Goal: Feedback & Contribution: Leave review/rating

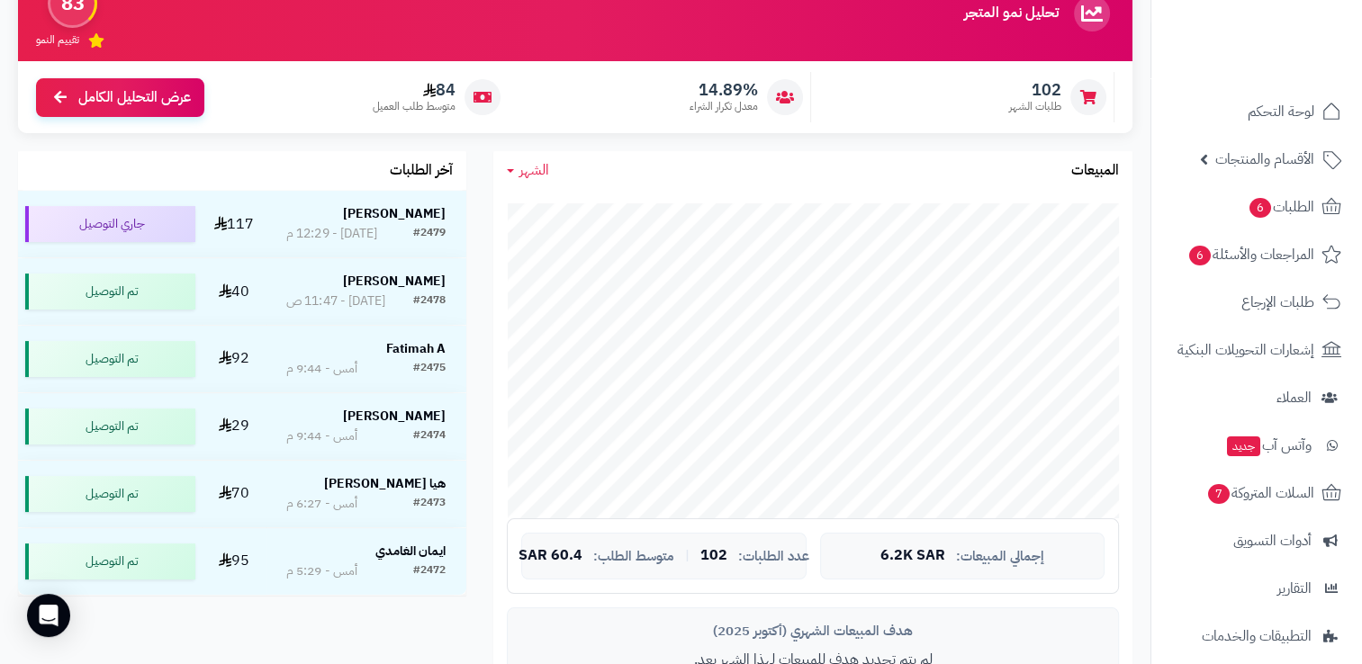
scroll to position [450, 0]
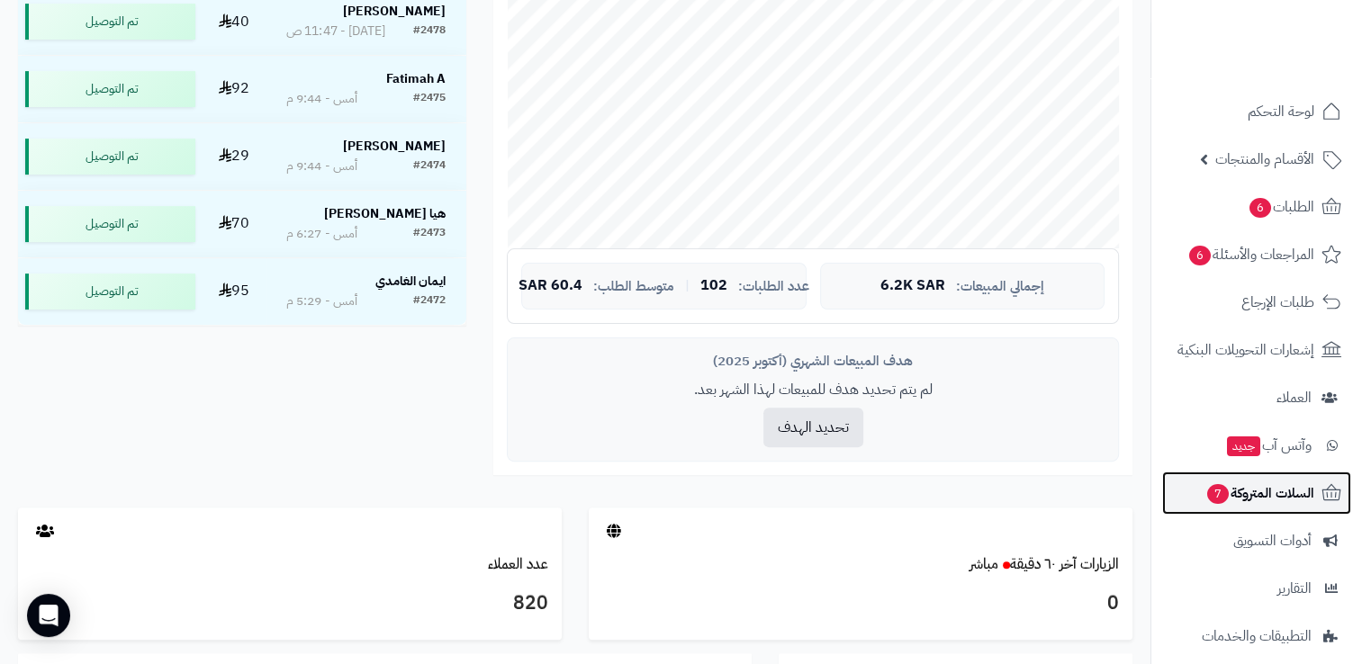
click at [1285, 490] on span "السلات المتروكة 7" at bounding box center [1259, 493] width 109 height 25
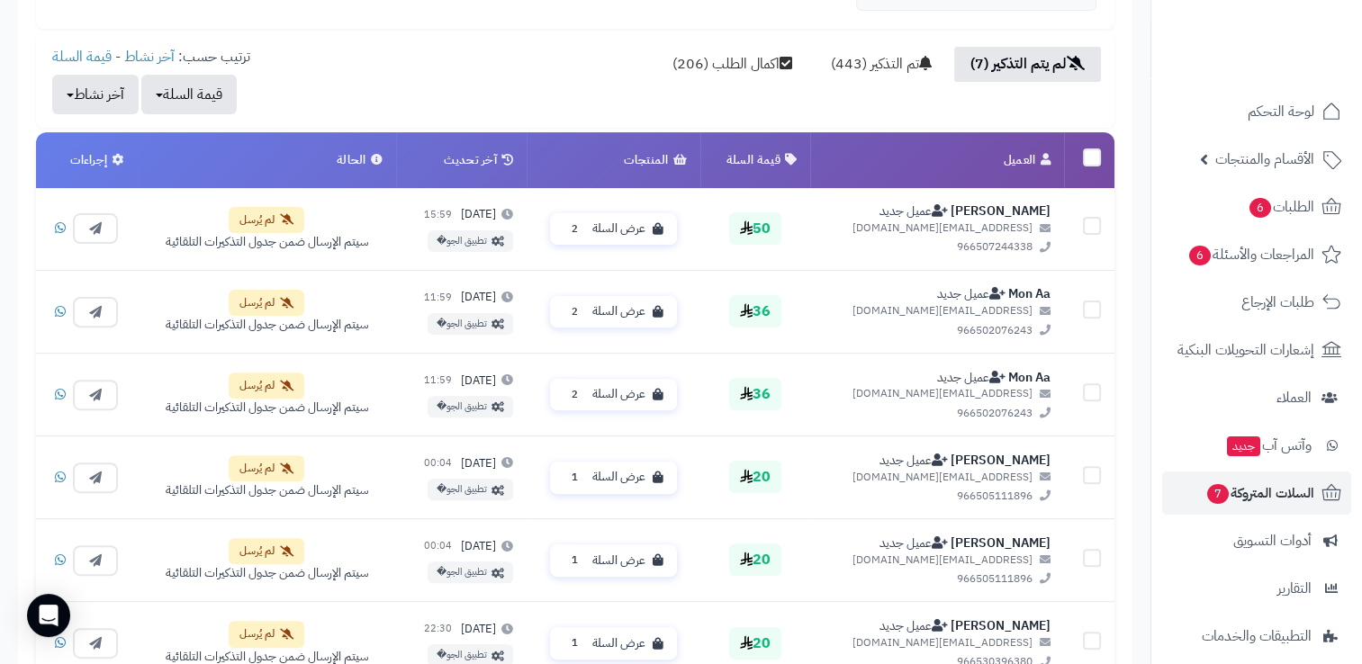
scroll to position [540, 0]
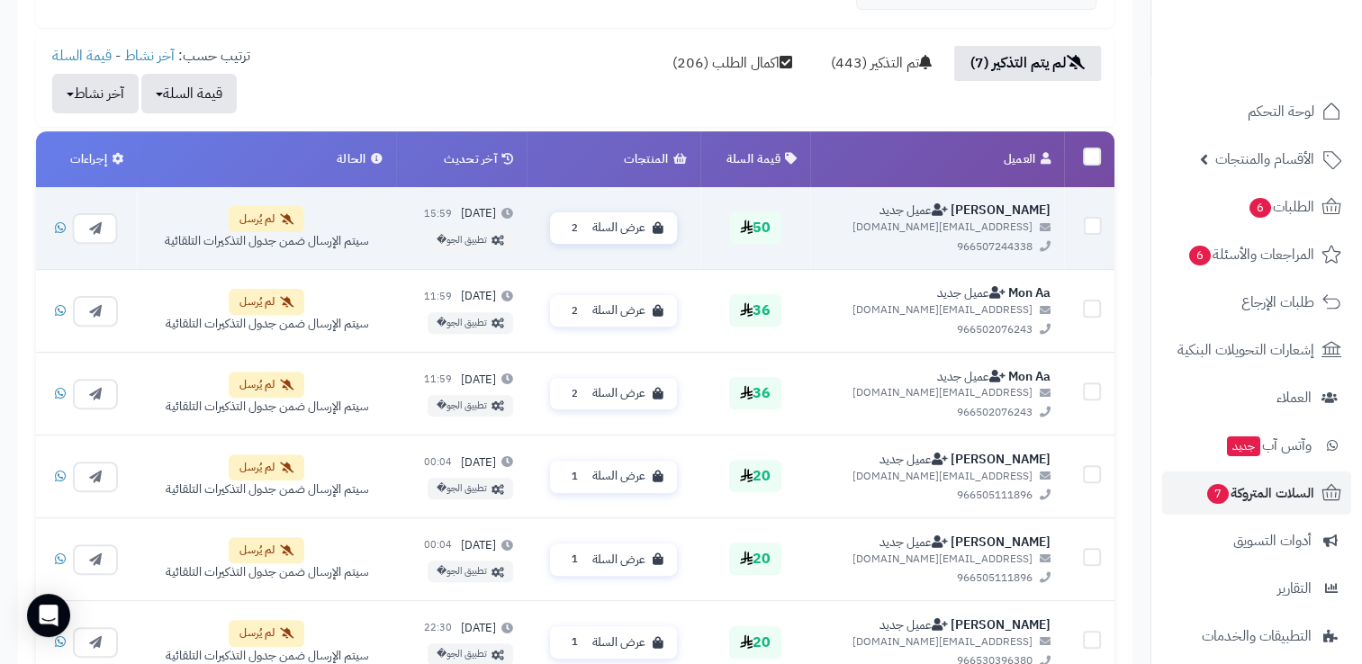
click at [289, 213] on icon at bounding box center [287, 218] width 14 height 11
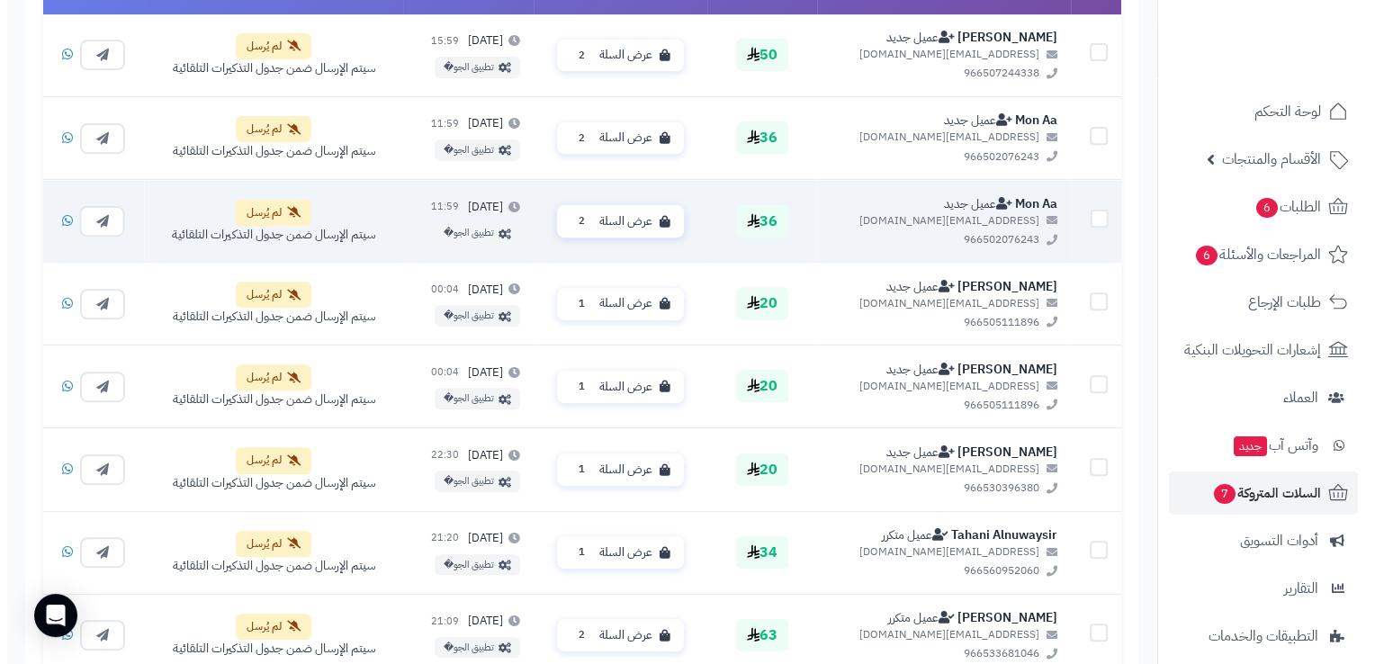
scroll to position [608, 0]
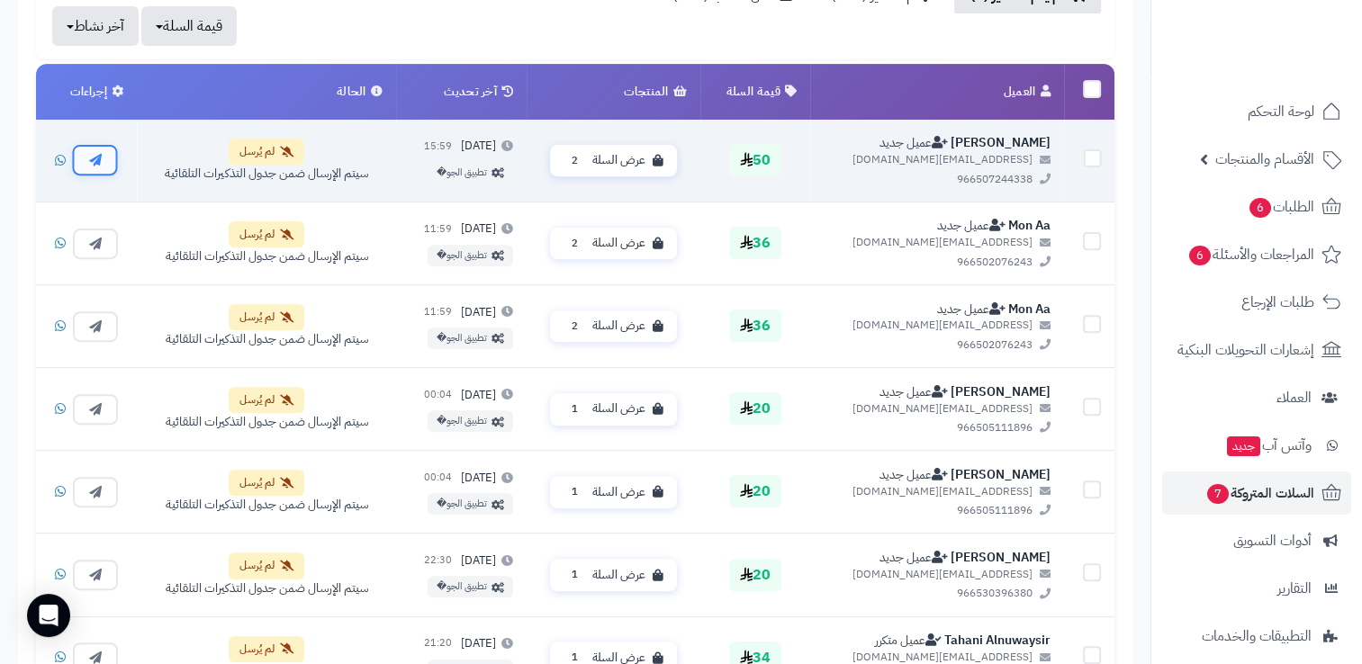
click at [98, 159] on icon "button" at bounding box center [95, 159] width 13 height 13
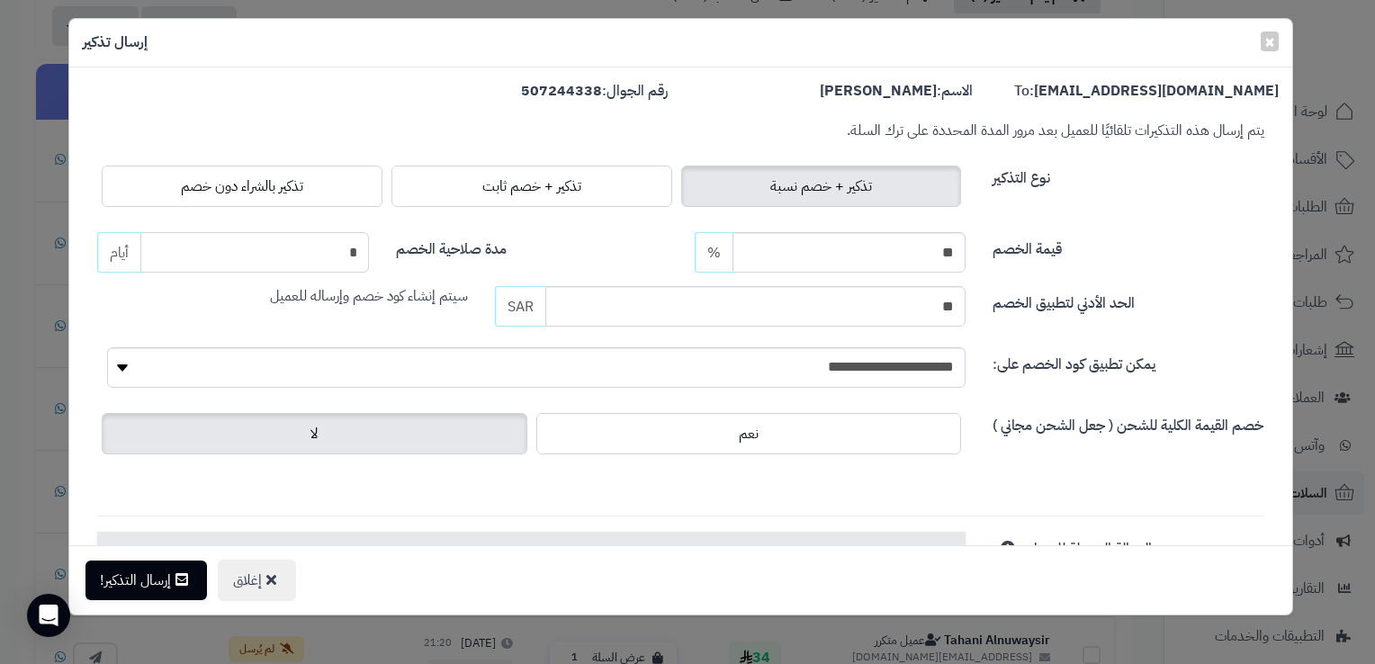
click at [343, 249] on input "*" at bounding box center [254, 252] width 229 height 41
type input "*"
click at [173, 576] on button "إرسال التذكير!" at bounding box center [147, 580] width 122 height 40
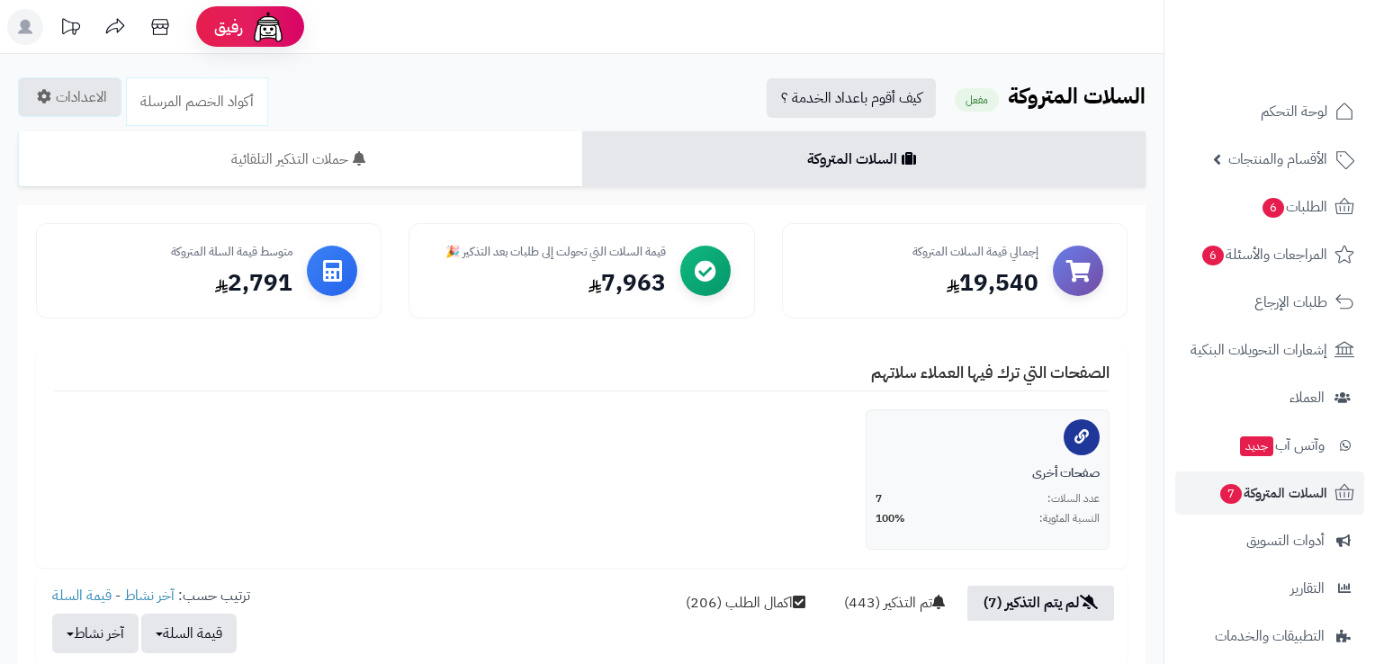
scroll to position [608, 0]
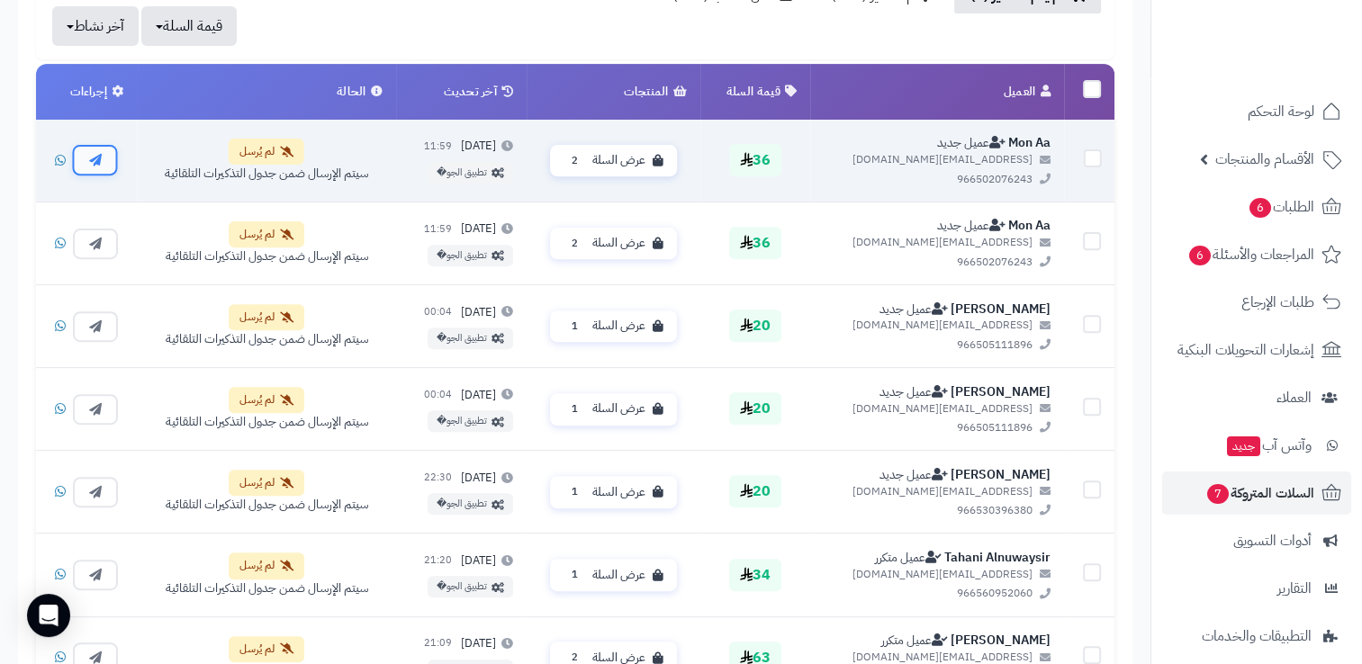
click at [108, 170] on button "button" at bounding box center [95, 159] width 45 height 31
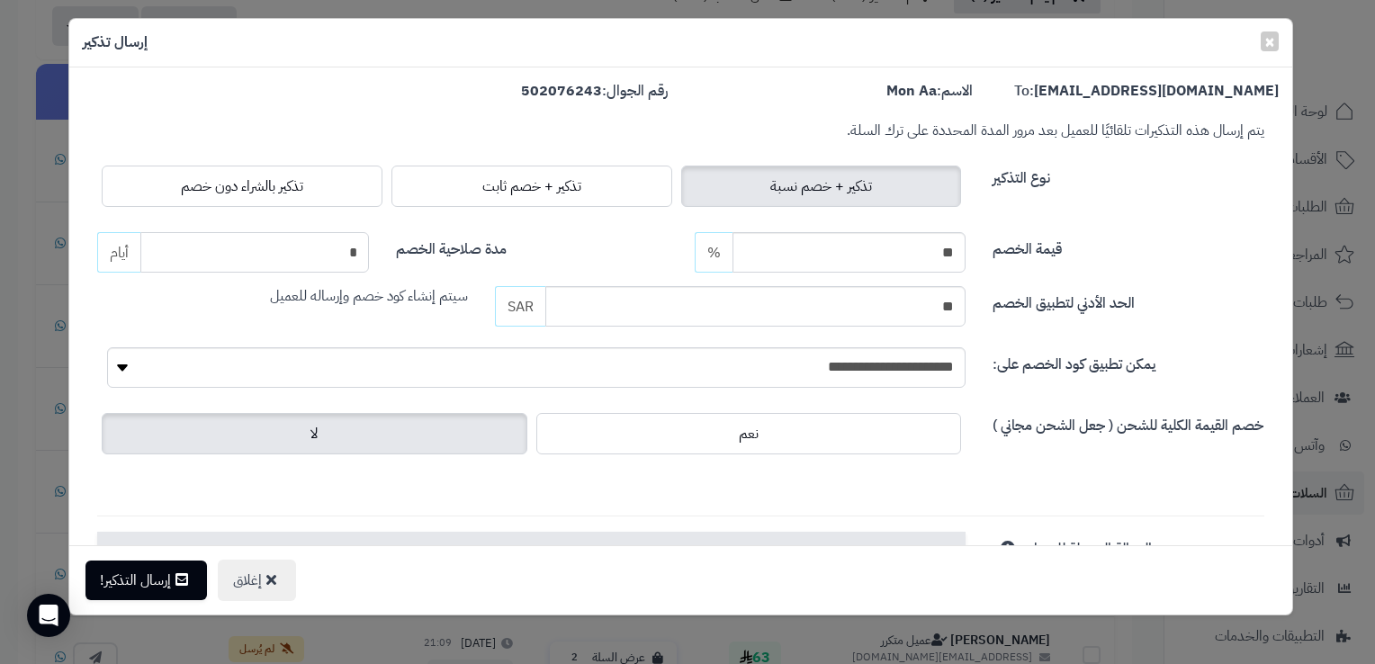
click at [330, 261] on input "*" at bounding box center [254, 252] width 229 height 41
type input "*"
click at [165, 580] on button "إرسال التذكير!" at bounding box center [147, 580] width 122 height 40
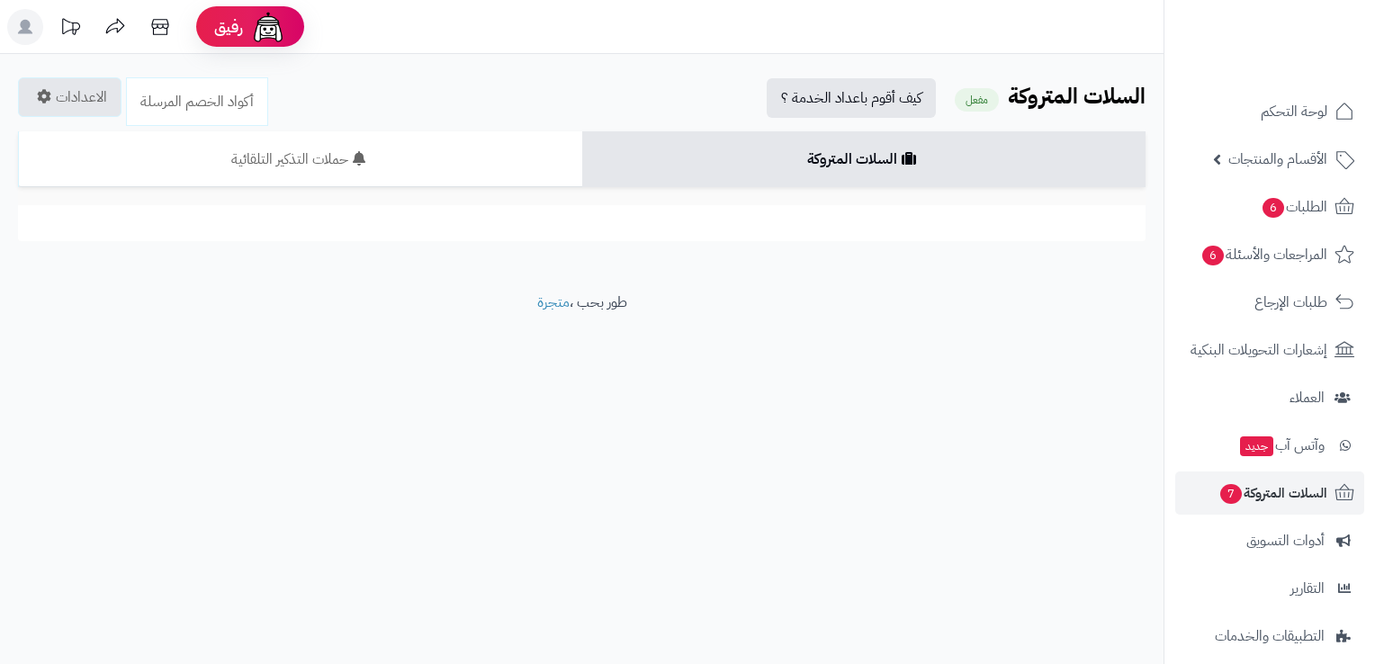
scroll to position [608, 0]
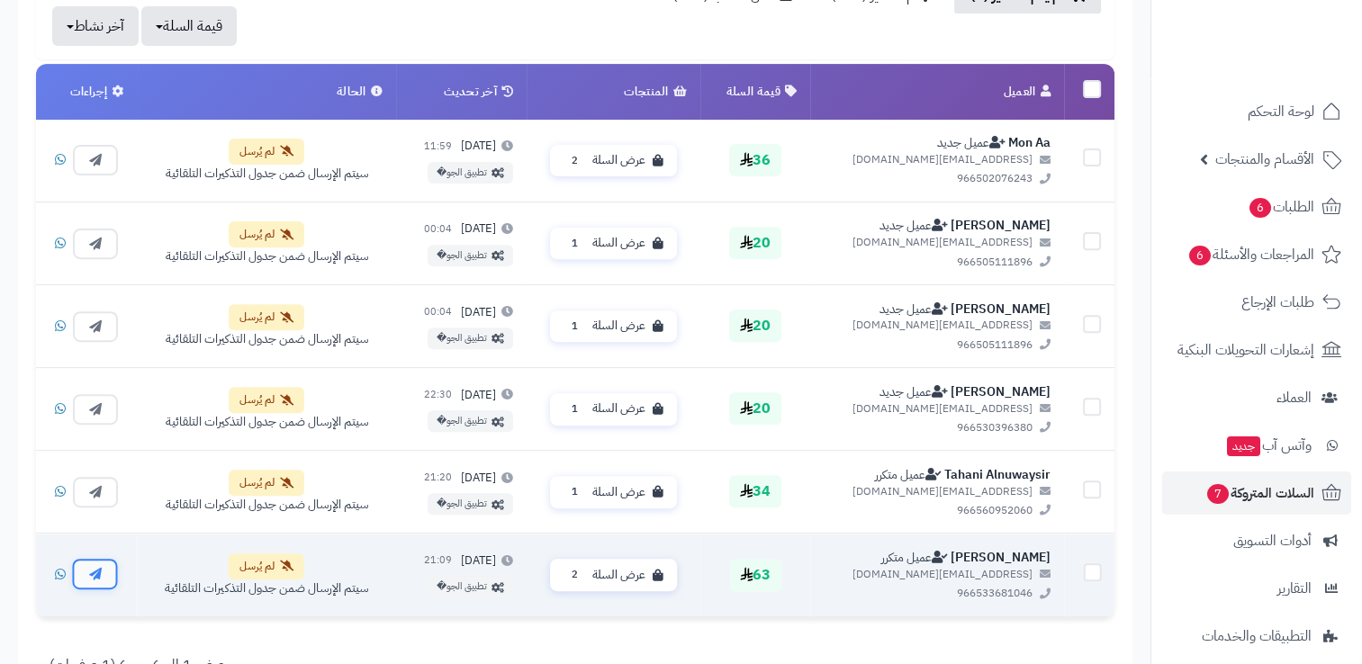
click at [94, 572] on icon "button" at bounding box center [95, 574] width 13 height 13
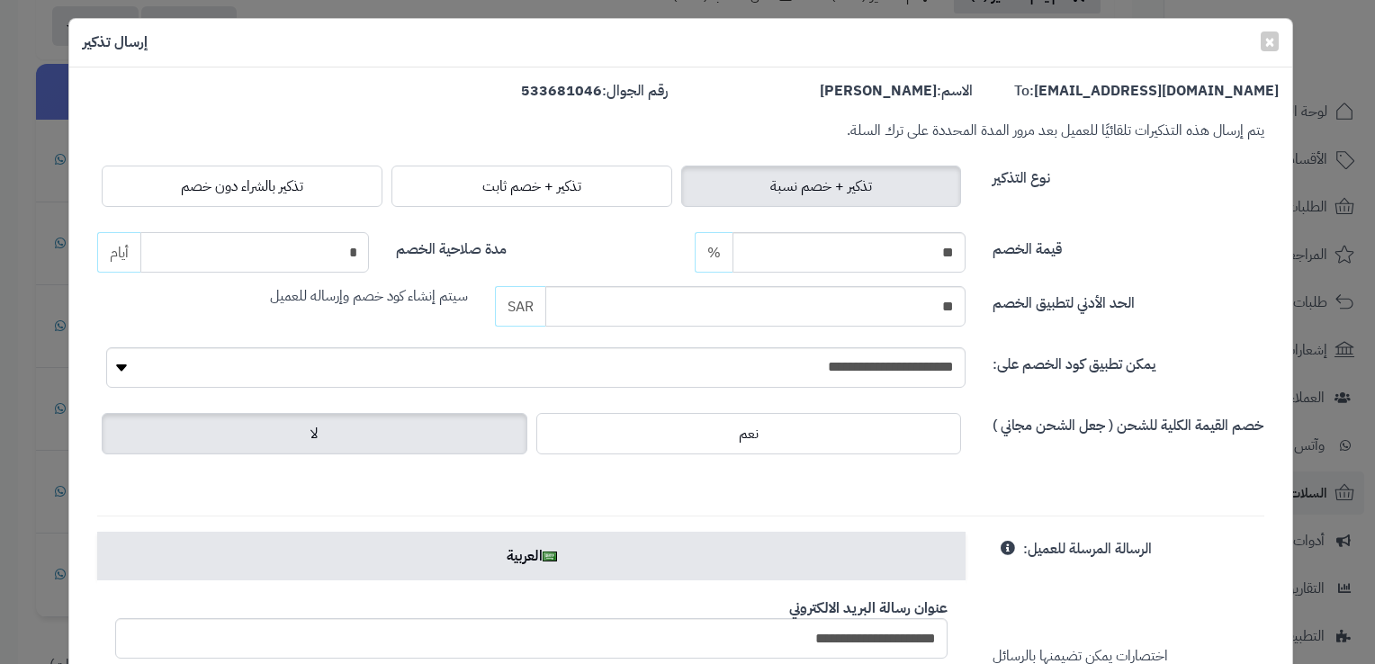
click at [346, 243] on input "*" at bounding box center [254, 252] width 229 height 41
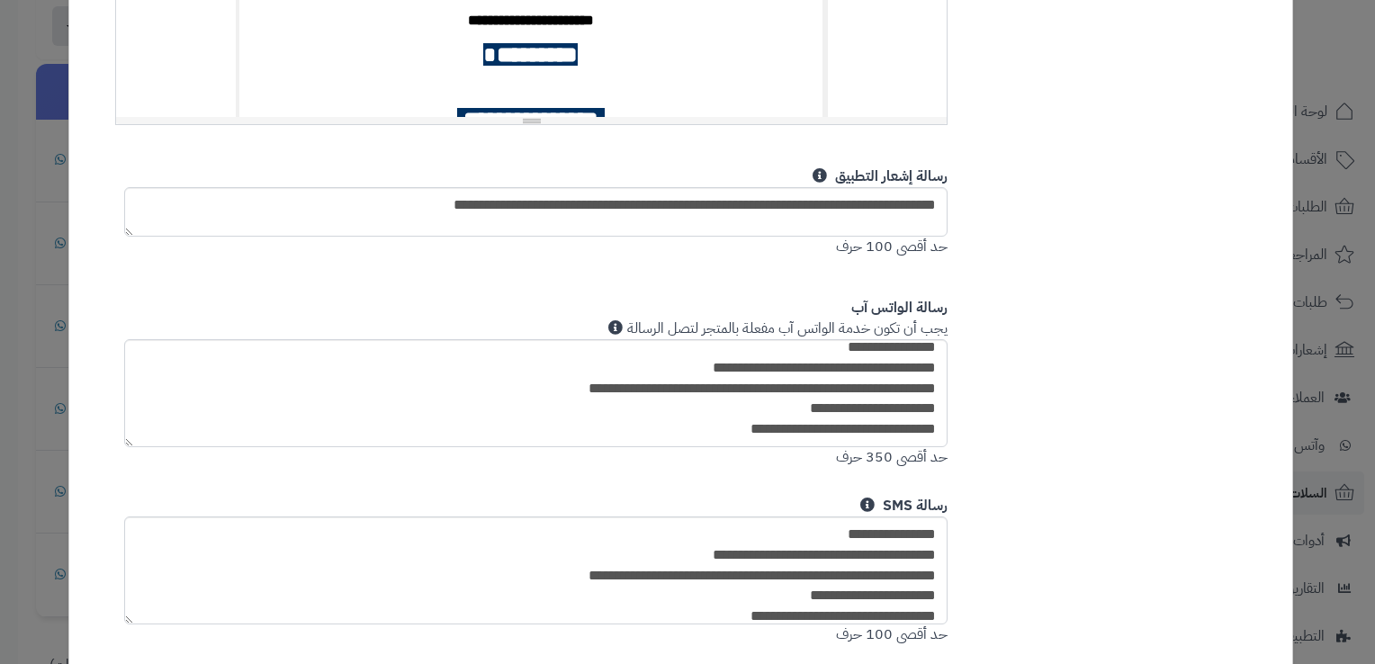
scroll to position [1102, 0]
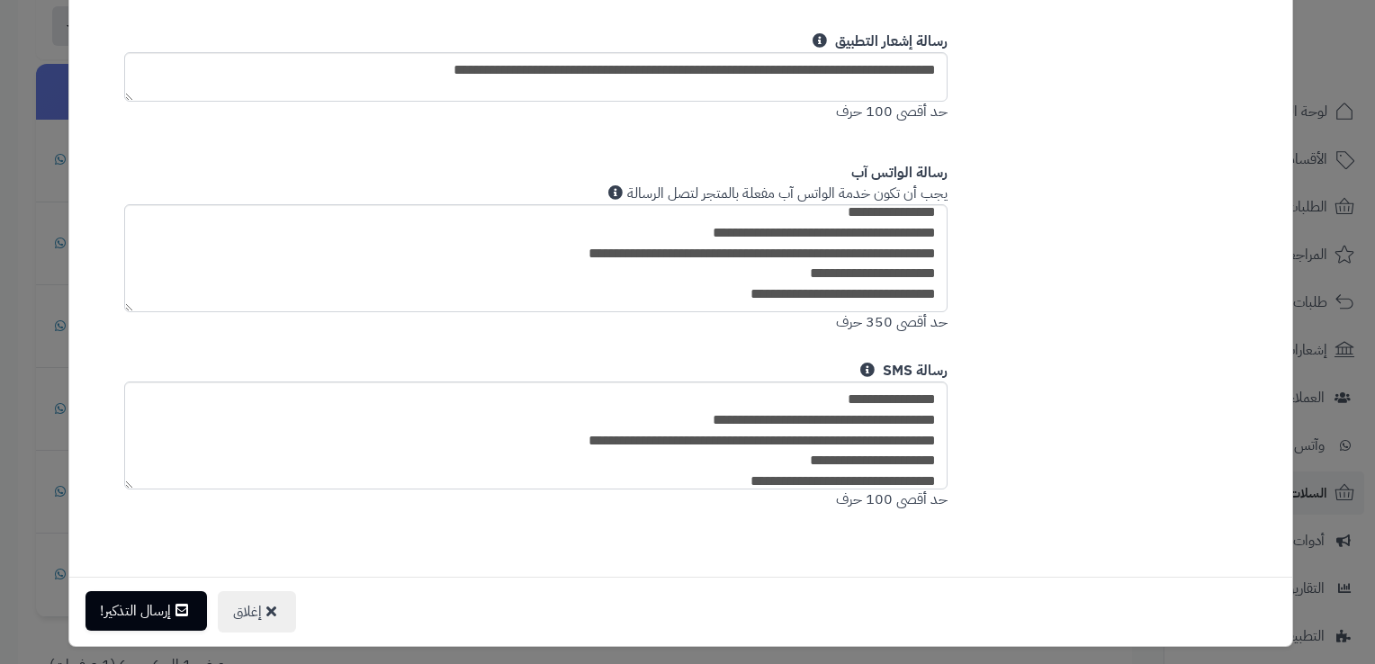
type input "*"
click at [153, 607] on button "إرسال التذكير!" at bounding box center [147, 611] width 122 height 40
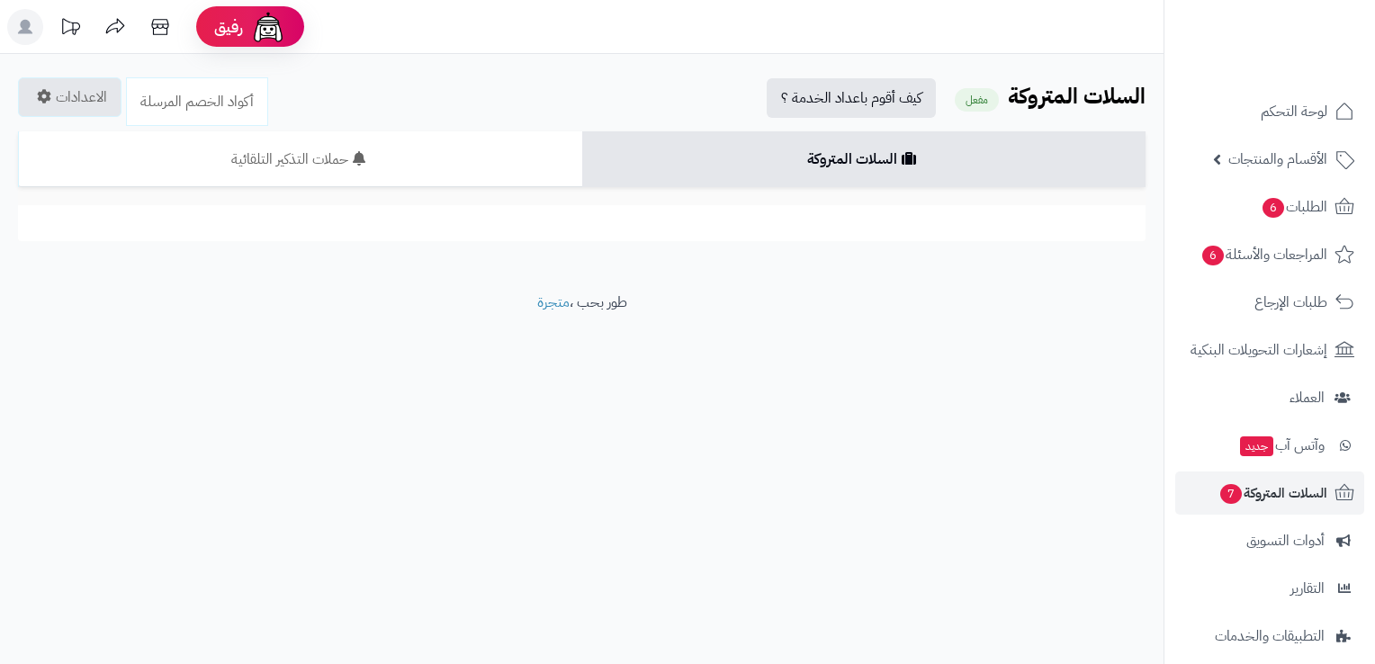
scroll to position [608, 0]
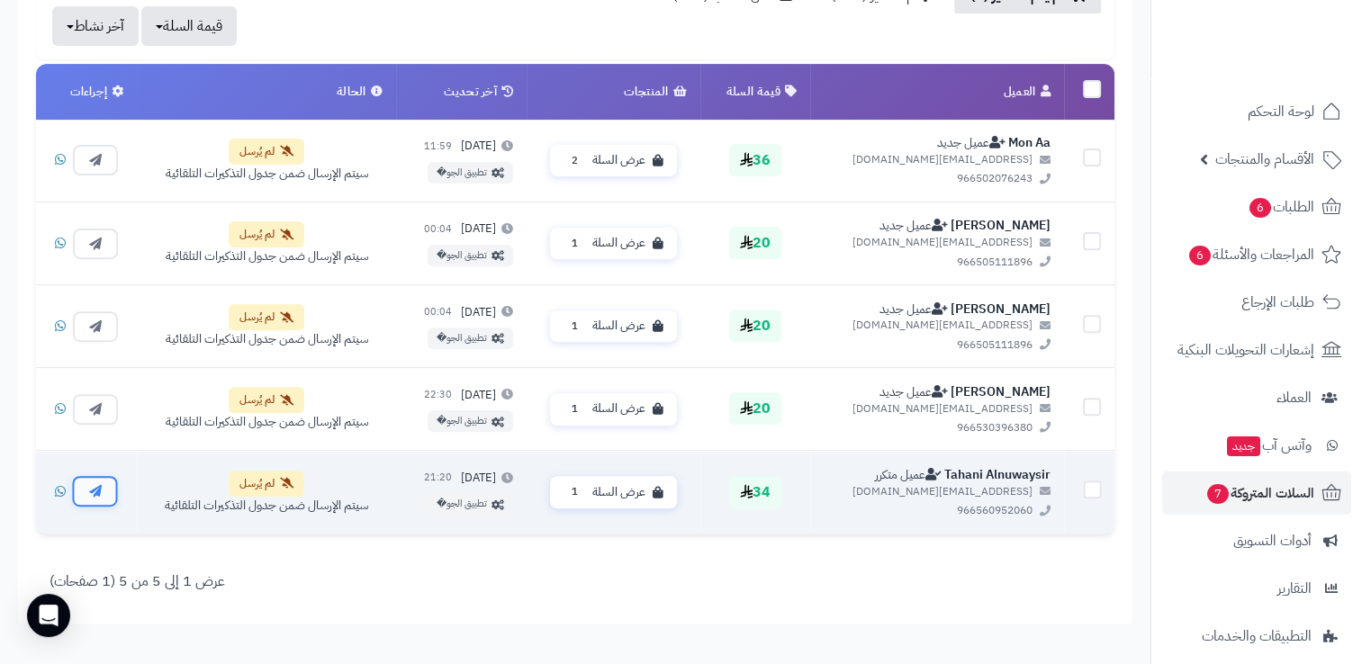
click at [96, 491] on icon "button" at bounding box center [95, 491] width 13 height 13
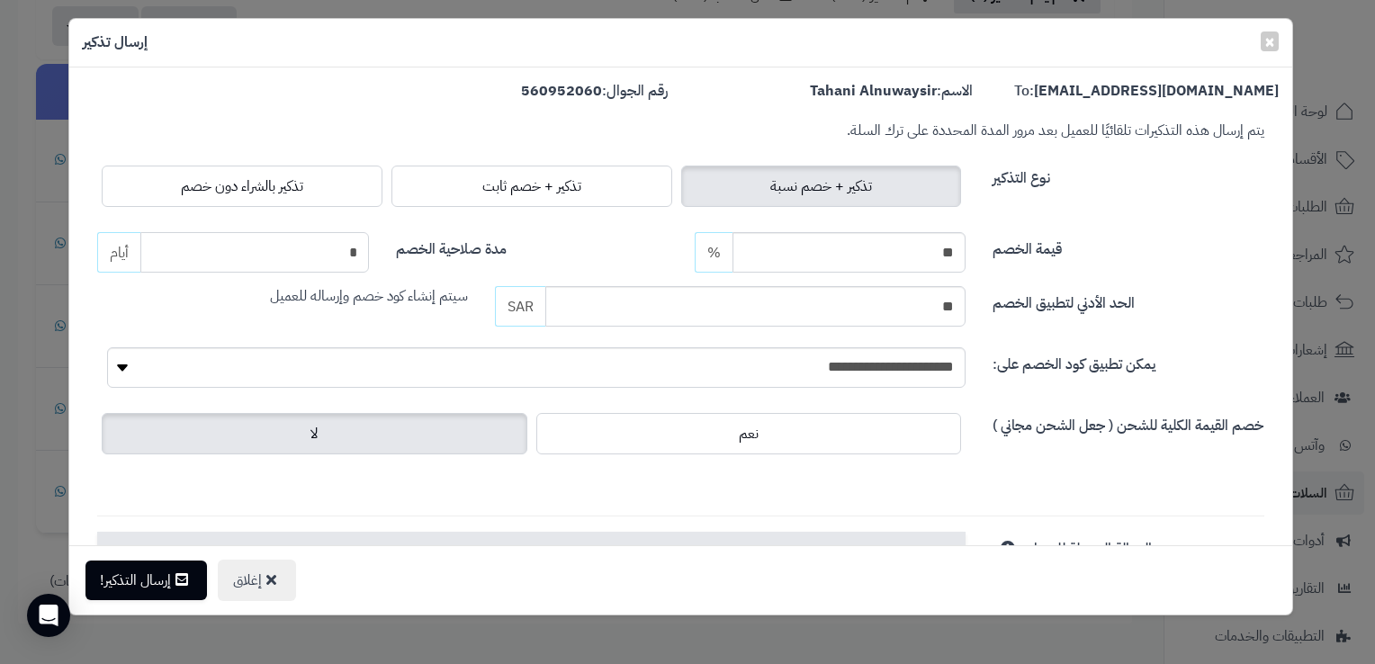
click at [368, 254] on input "*" at bounding box center [254, 252] width 229 height 41
type input "*"
click at [137, 585] on button "إرسال التذكير!" at bounding box center [147, 580] width 122 height 40
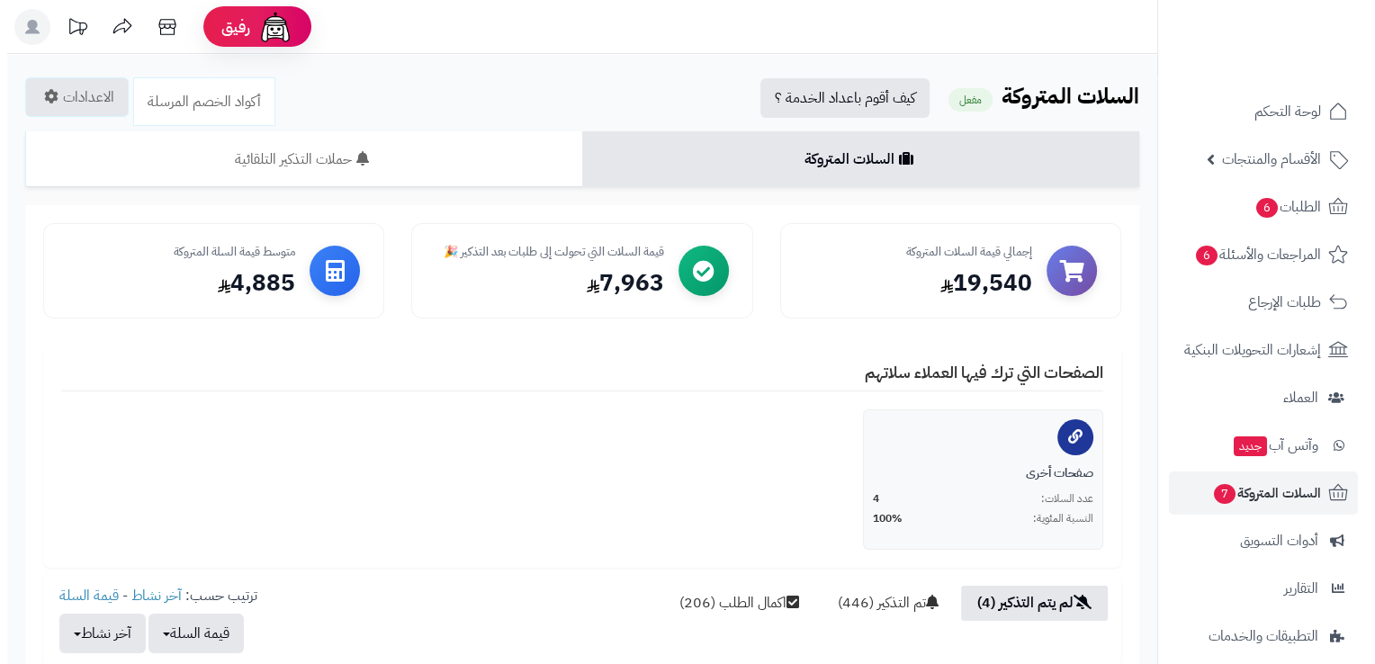
scroll to position [608, 0]
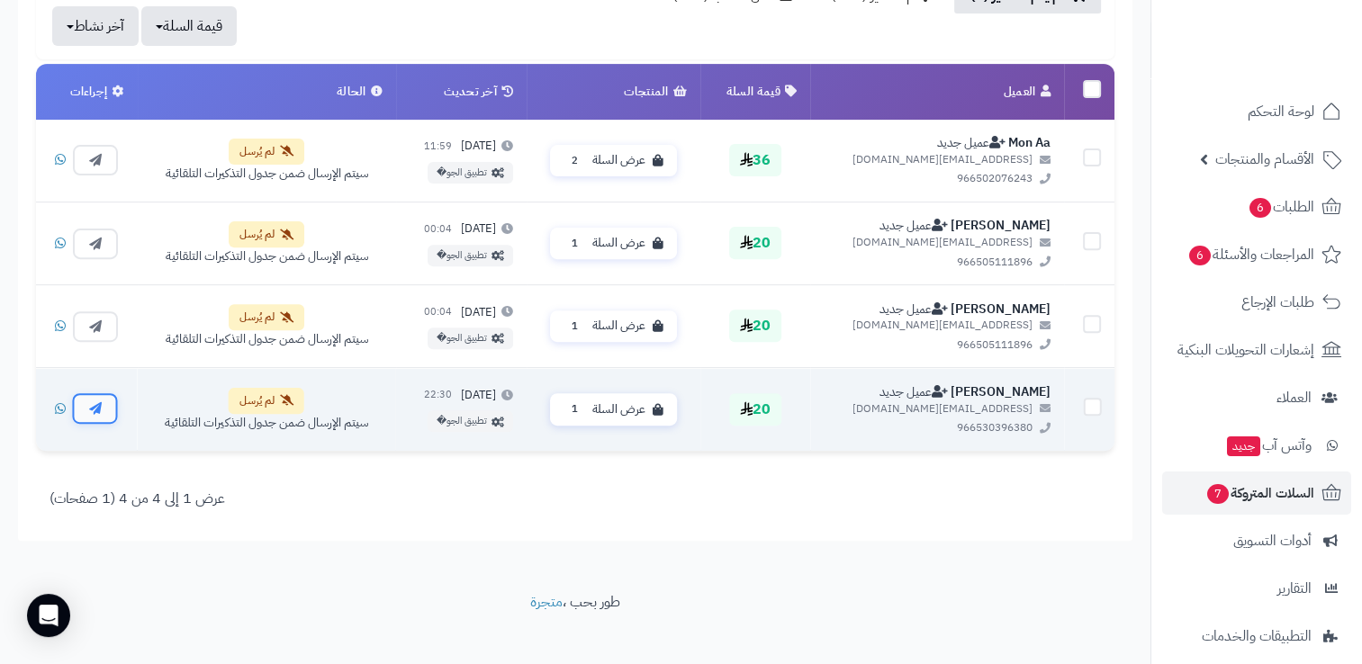
click at [84, 402] on button "button" at bounding box center [95, 408] width 45 height 31
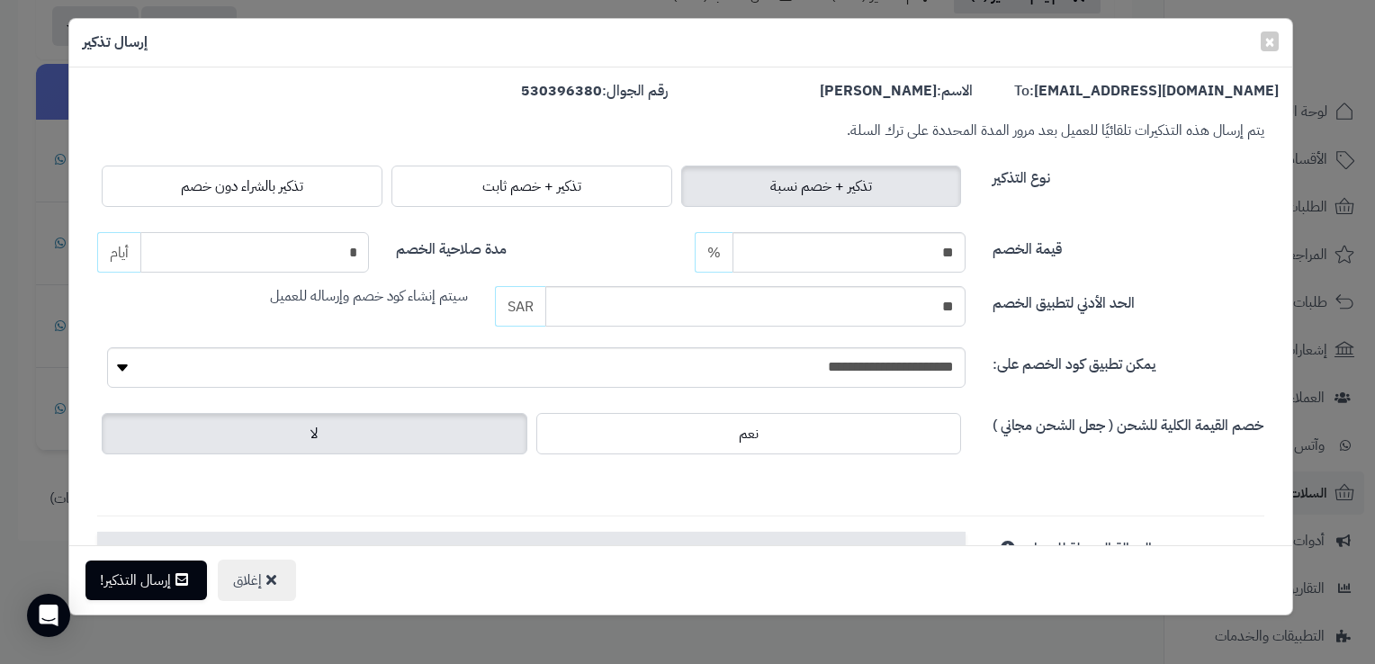
click at [369, 261] on input "*" at bounding box center [254, 252] width 229 height 41
type input "*"
click at [163, 583] on button "إرسال التذكير!" at bounding box center [147, 580] width 122 height 40
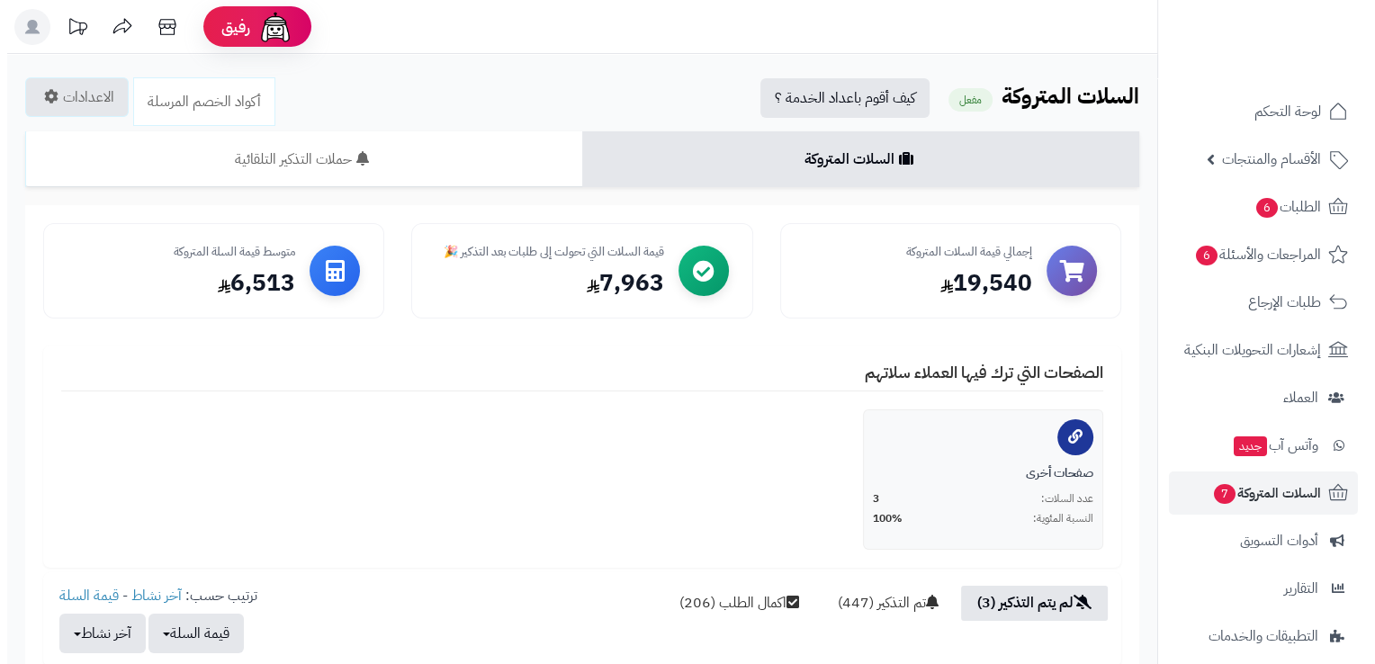
scroll to position [540, 0]
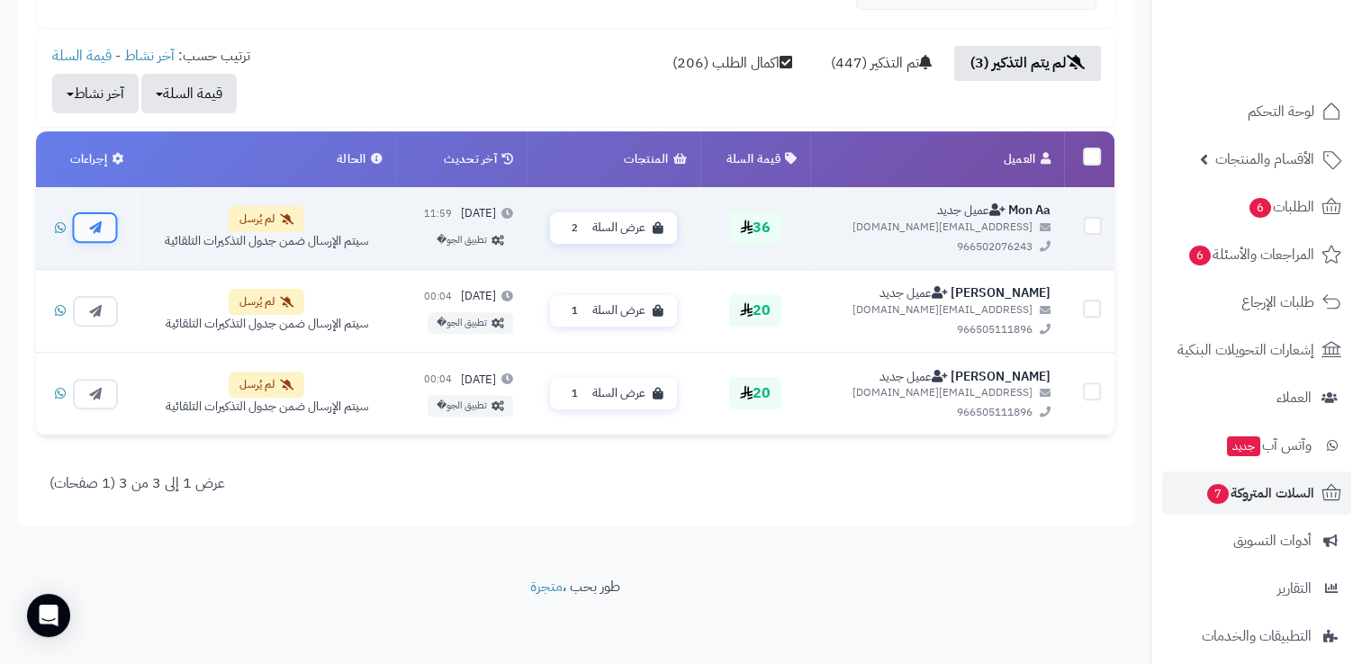
click at [96, 230] on icon "button" at bounding box center [95, 227] width 13 height 13
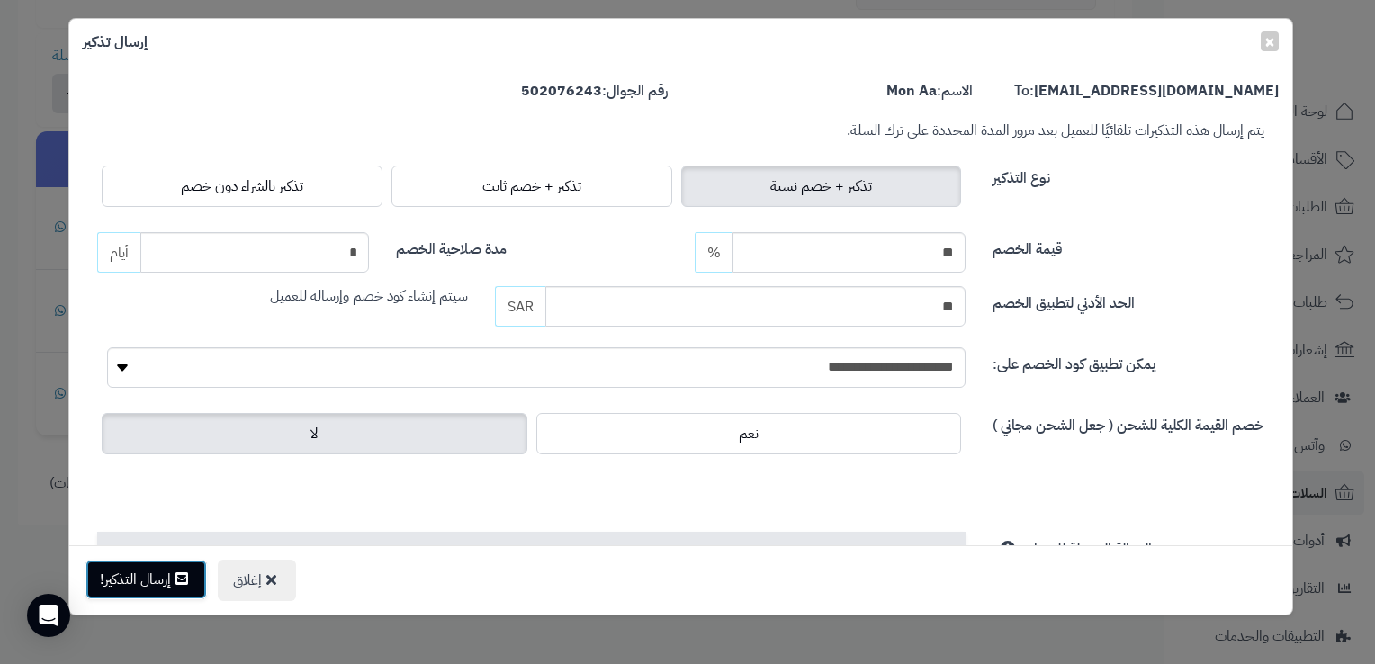
click at [188, 577] on icon at bounding box center [182, 579] width 13 height 14
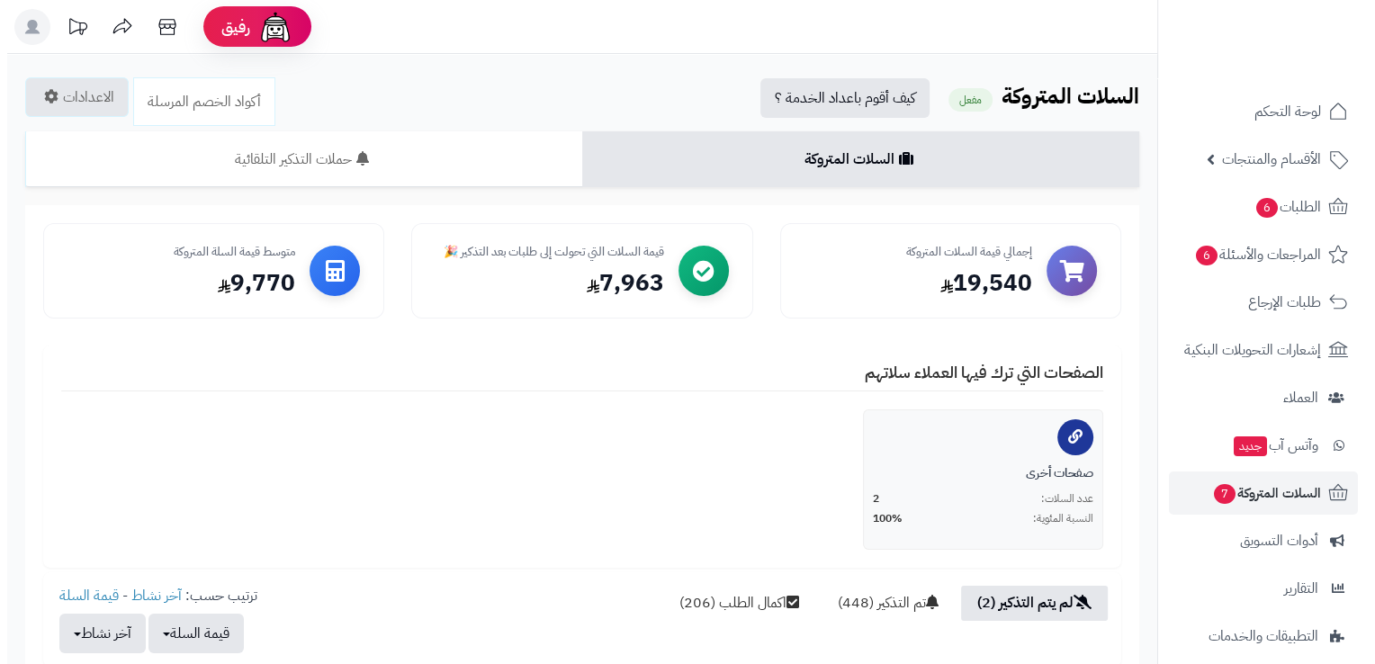
scroll to position [457, 0]
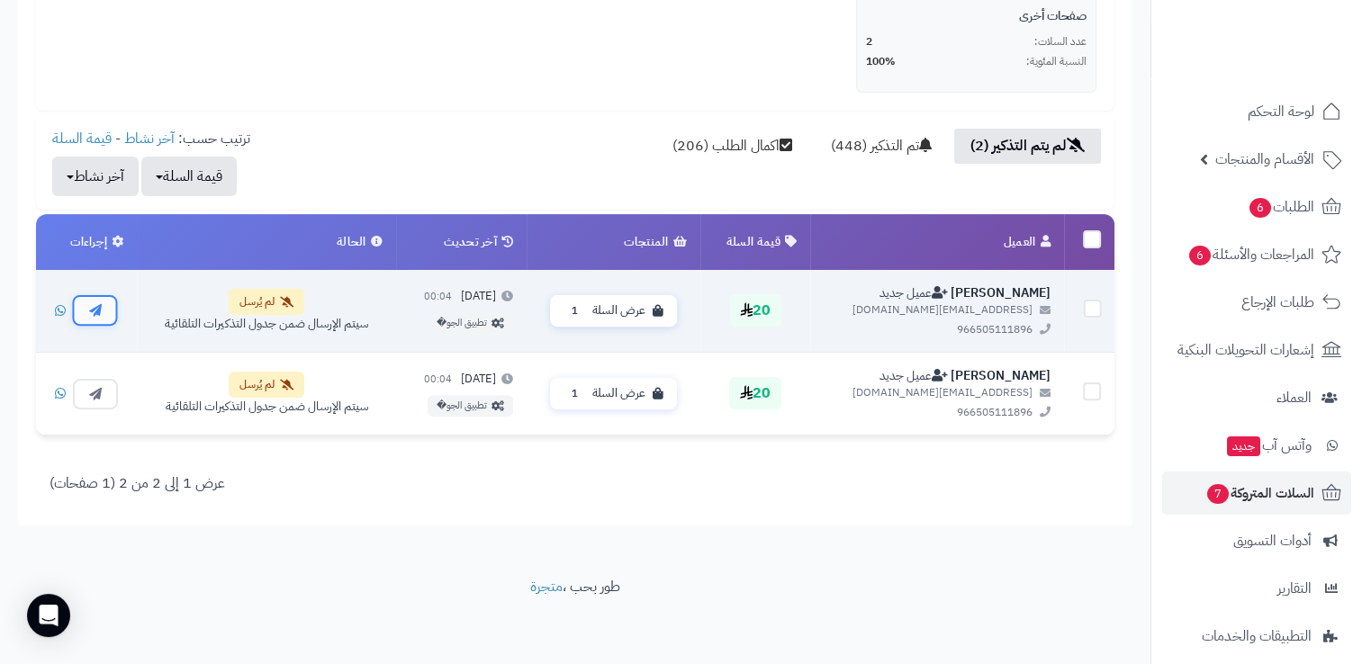
click at [86, 306] on button "button" at bounding box center [95, 309] width 45 height 31
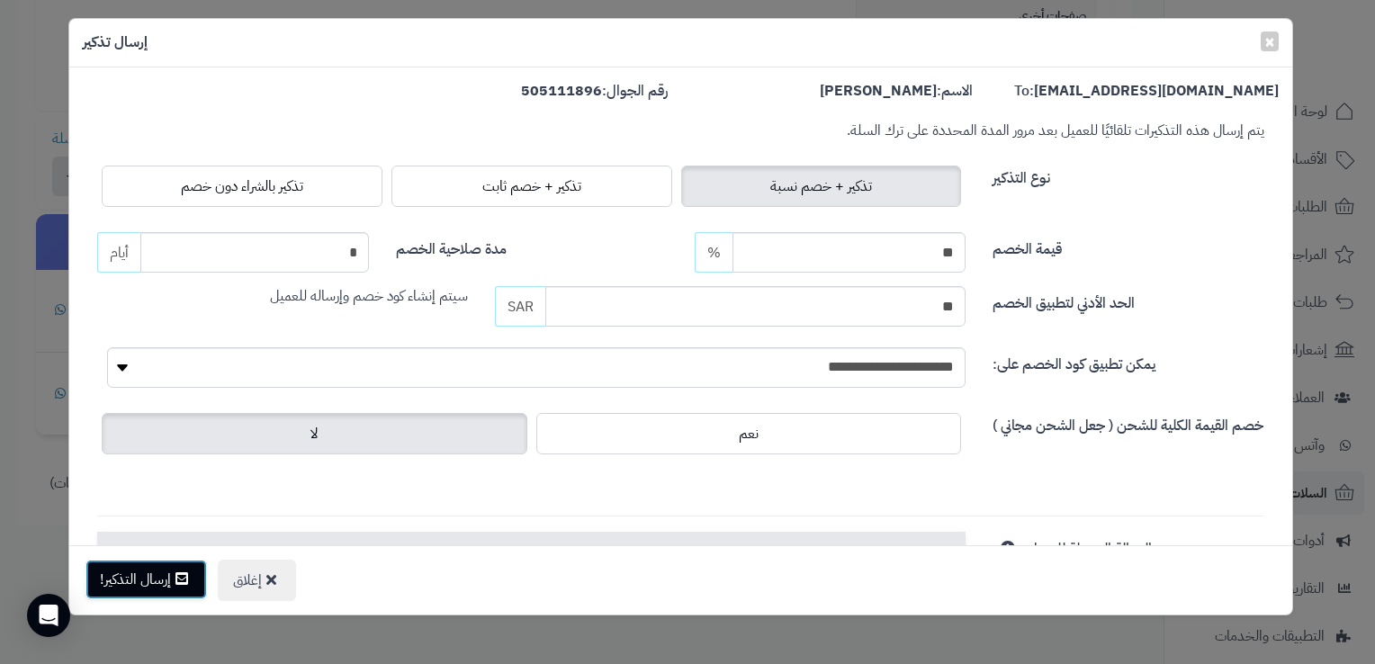
click at [175, 571] on button "إرسال التذكير!" at bounding box center [147, 580] width 122 height 40
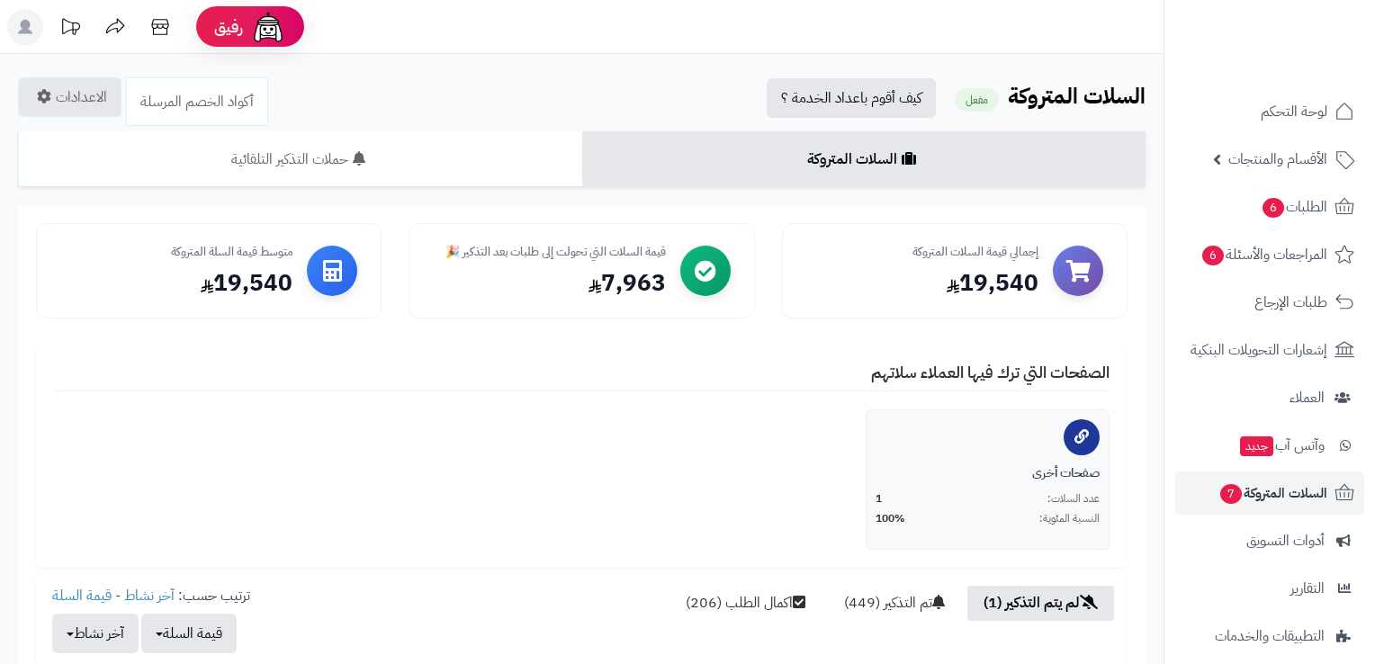
scroll to position [374, 0]
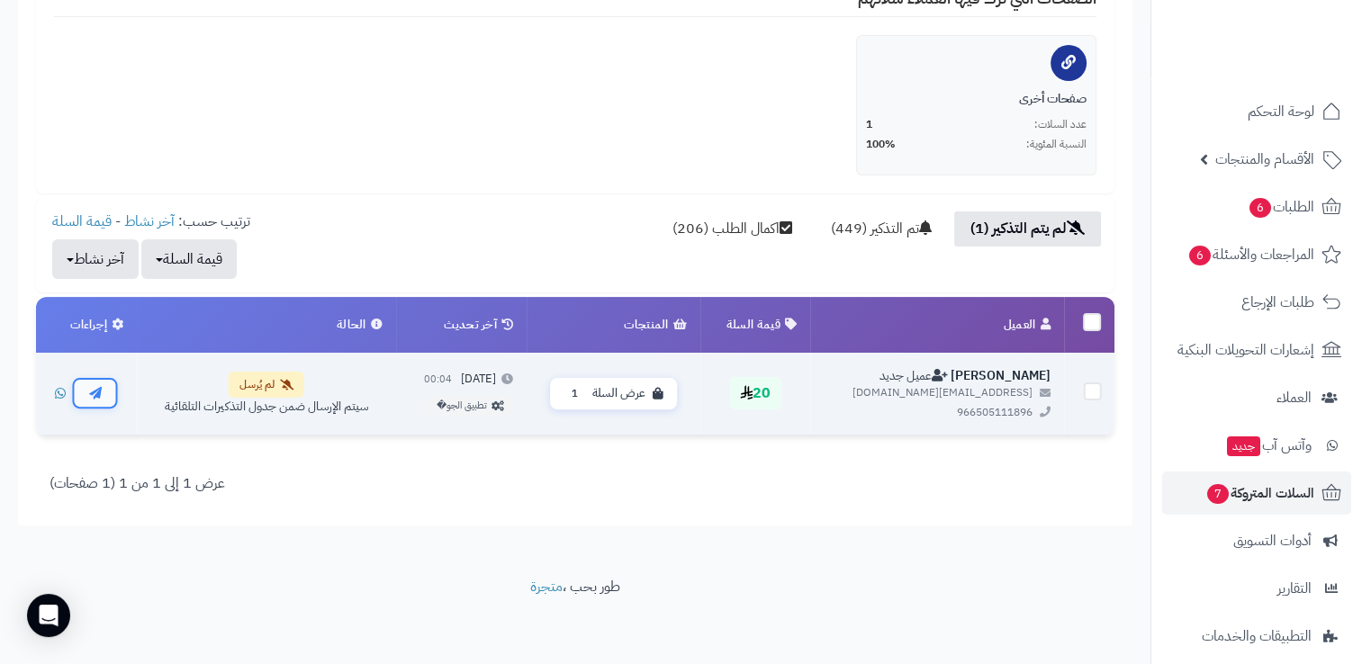
click at [102, 393] on button "button" at bounding box center [95, 392] width 45 height 31
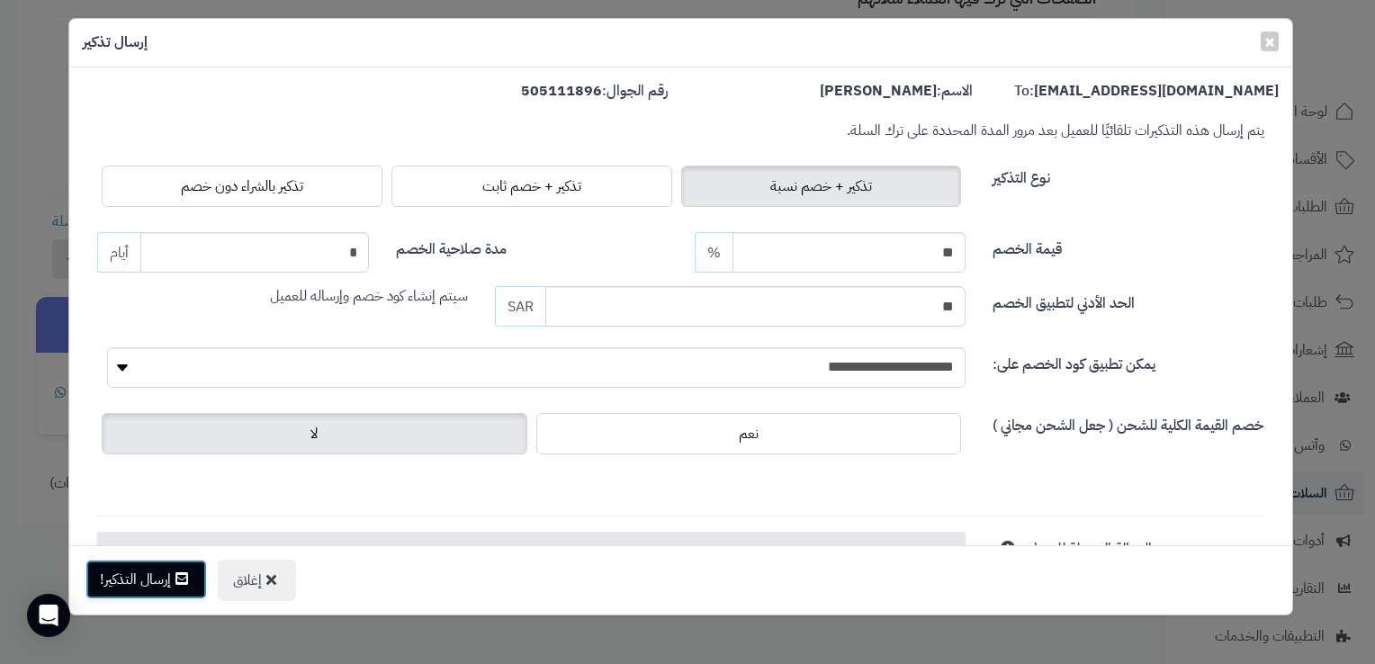
click at [166, 581] on button "إرسال التذكير!" at bounding box center [147, 580] width 122 height 40
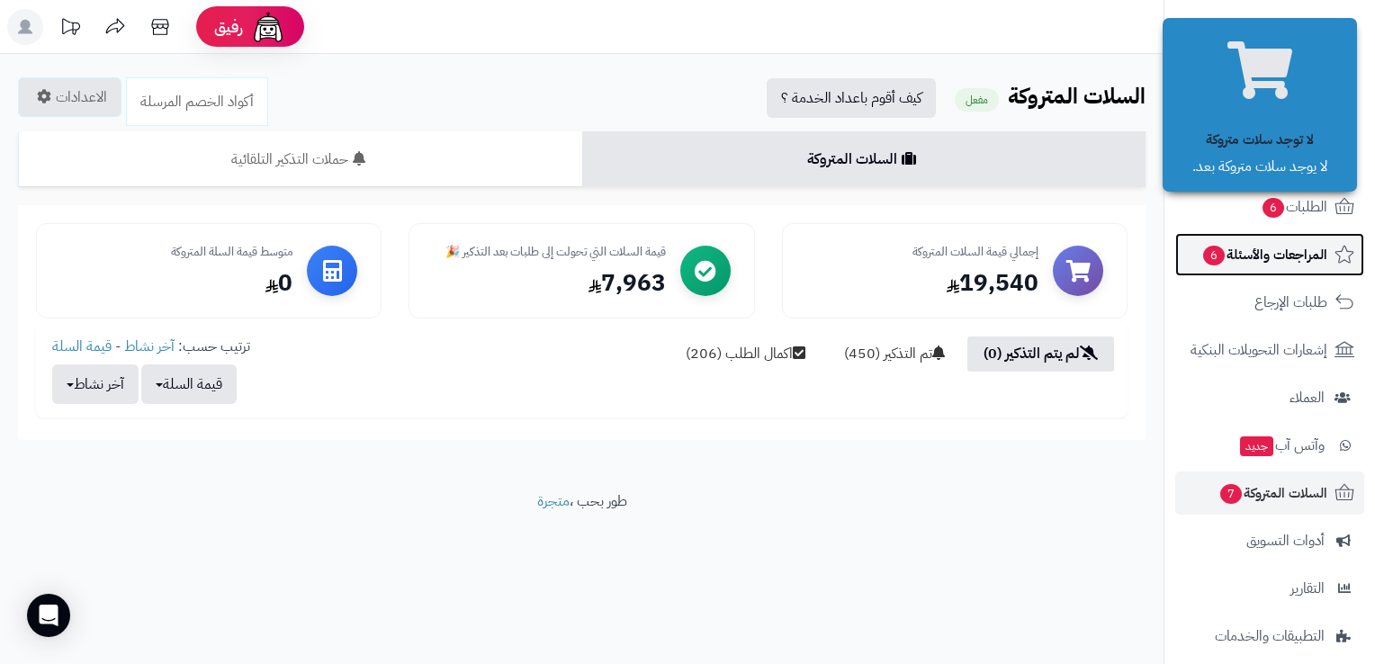
click at [1266, 261] on span "المراجعات والأسئلة 6" at bounding box center [1265, 254] width 126 height 25
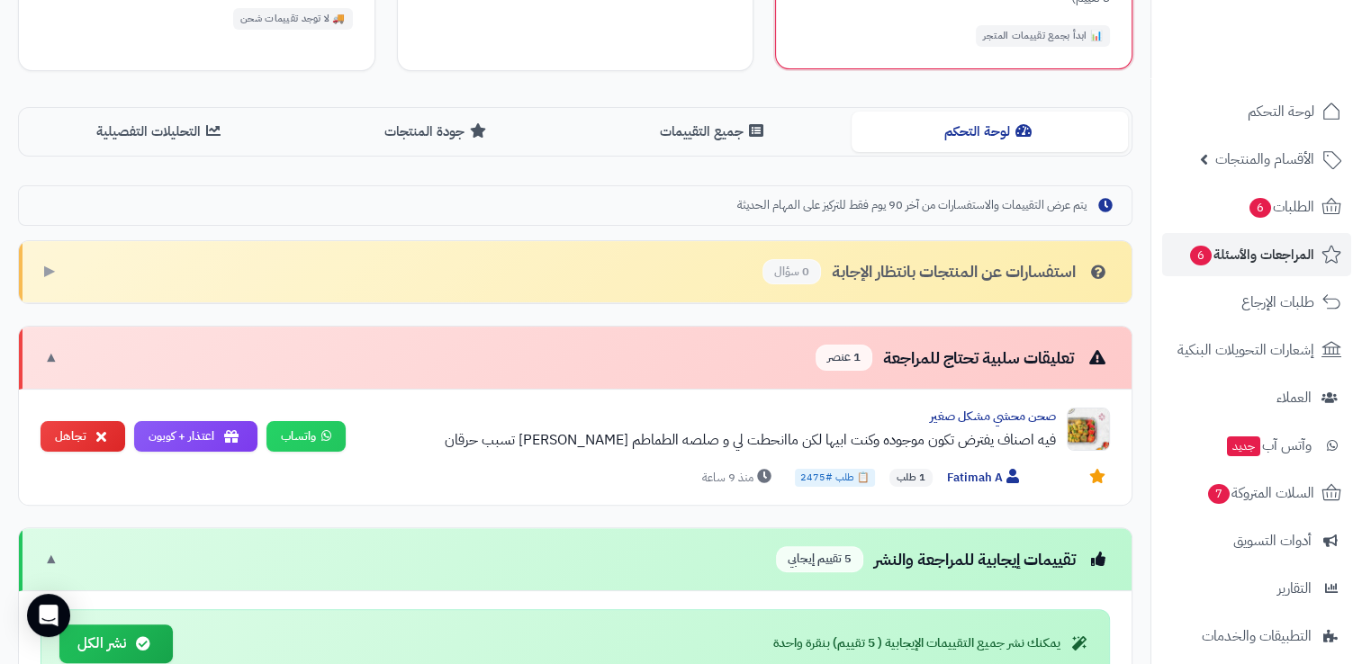
scroll to position [540, 0]
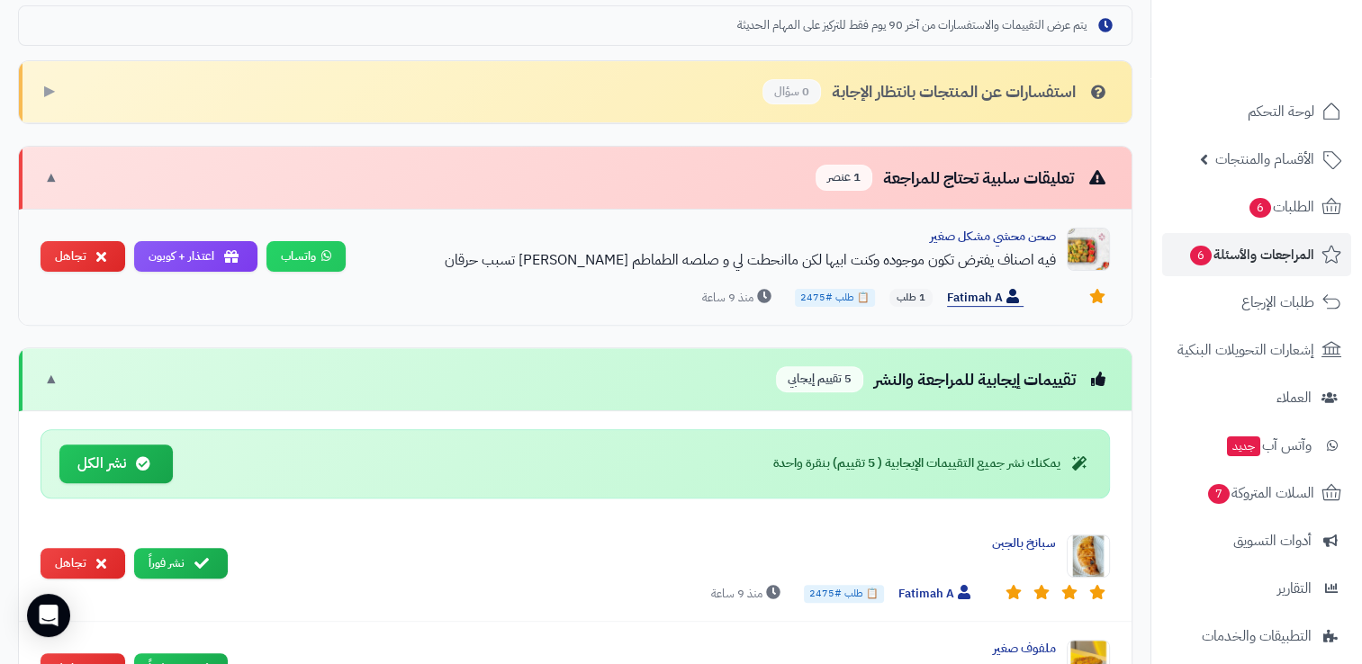
click at [975, 290] on span "Fatimah A" at bounding box center [985, 298] width 77 height 19
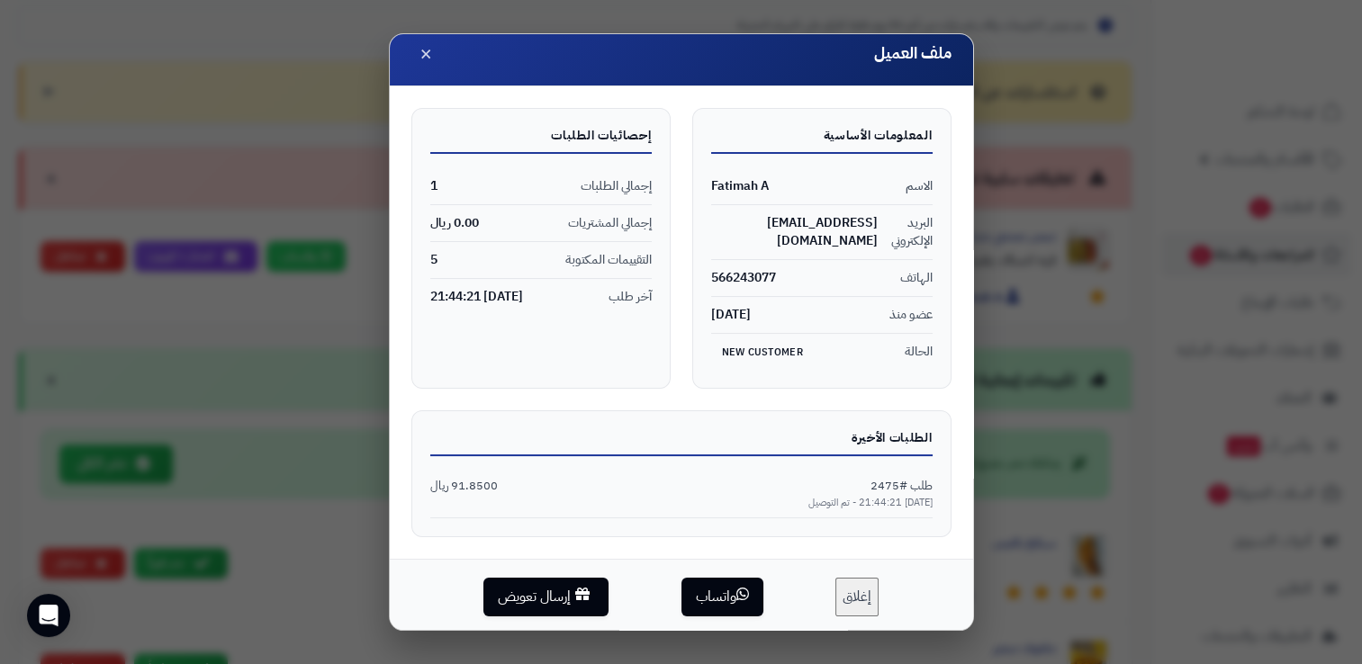
scroll to position [14, 0]
click at [432, 52] on span "×" at bounding box center [425, 51] width 13 height 31
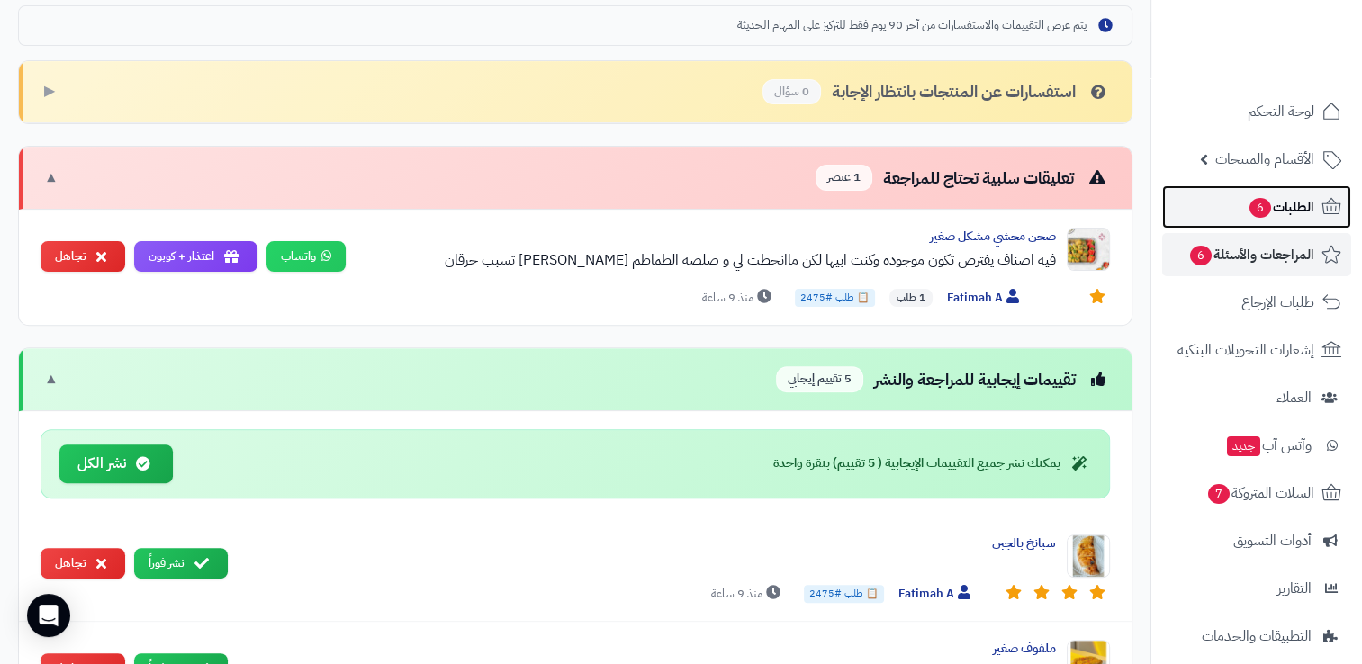
click at [1277, 203] on span "الطلبات 6" at bounding box center [1280, 206] width 67 height 25
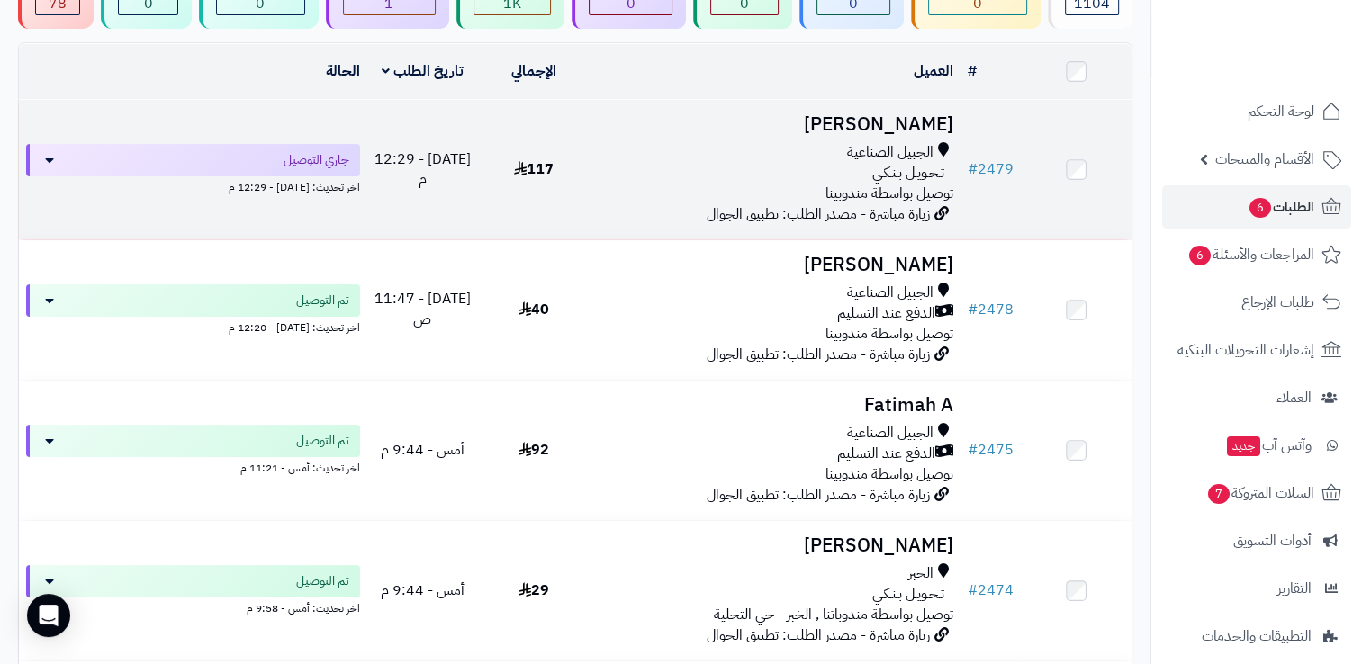
scroll to position [270, 0]
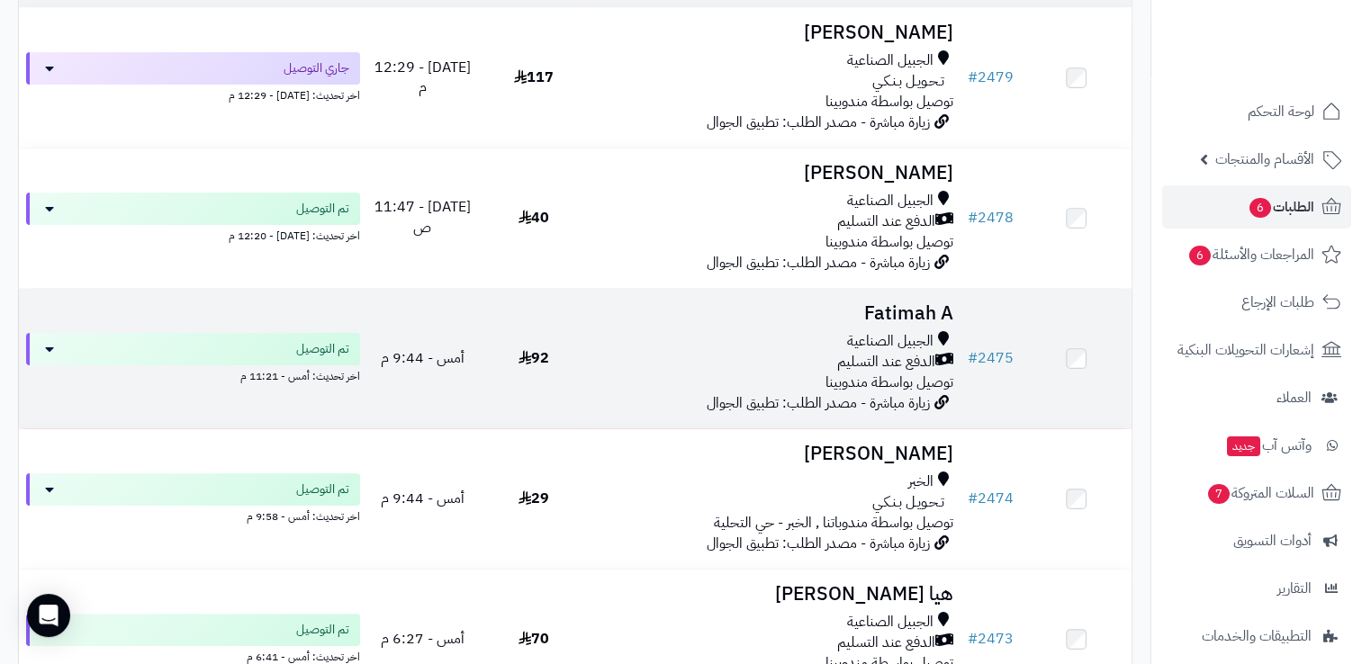
click at [769, 321] on h3 "Fatimah A" at bounding box center [775, 313] width 356 height 21
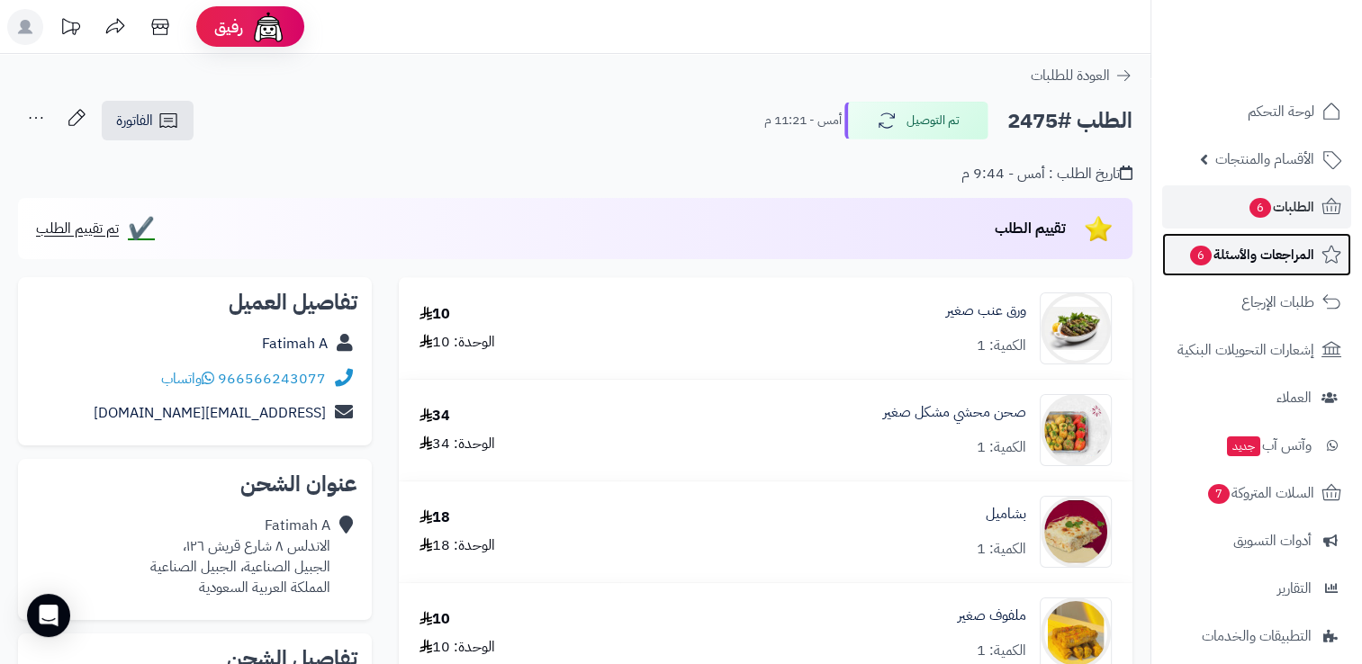
click at [1305, 249] on span "المراجعات والأسئلة 6" at bounding box center [1251, 254] width 126 height 25
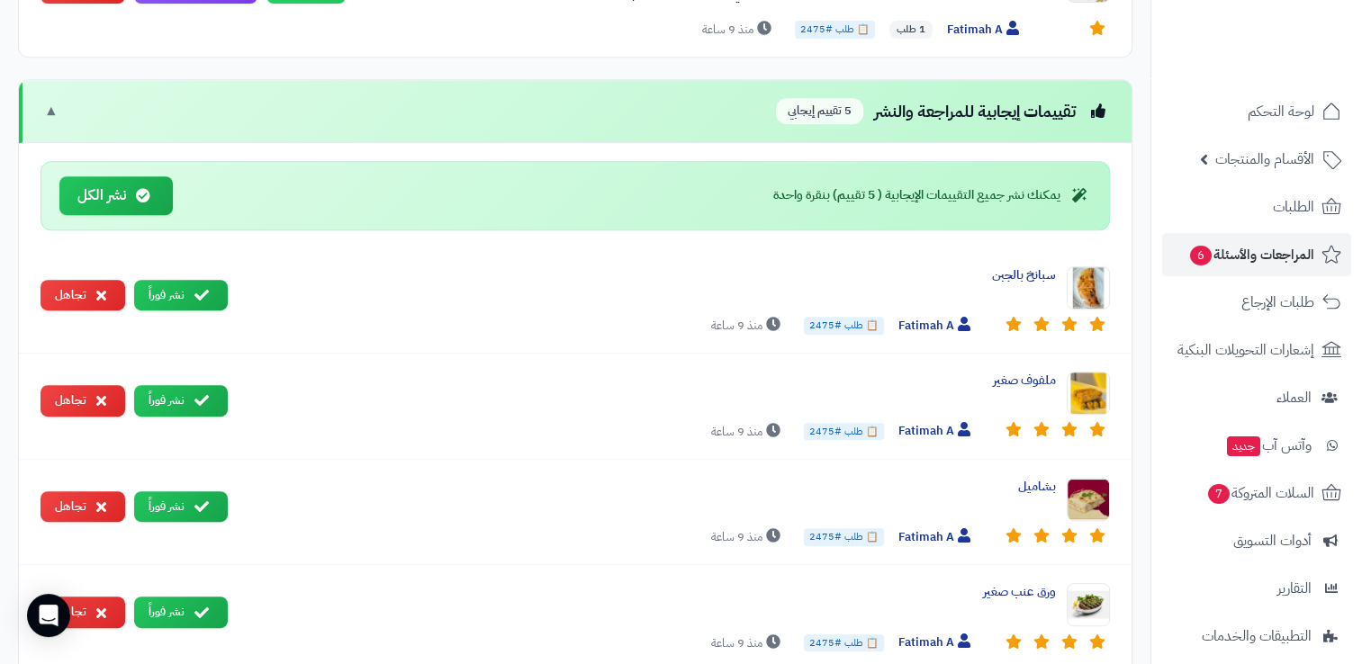
scroll to position [810, 0]
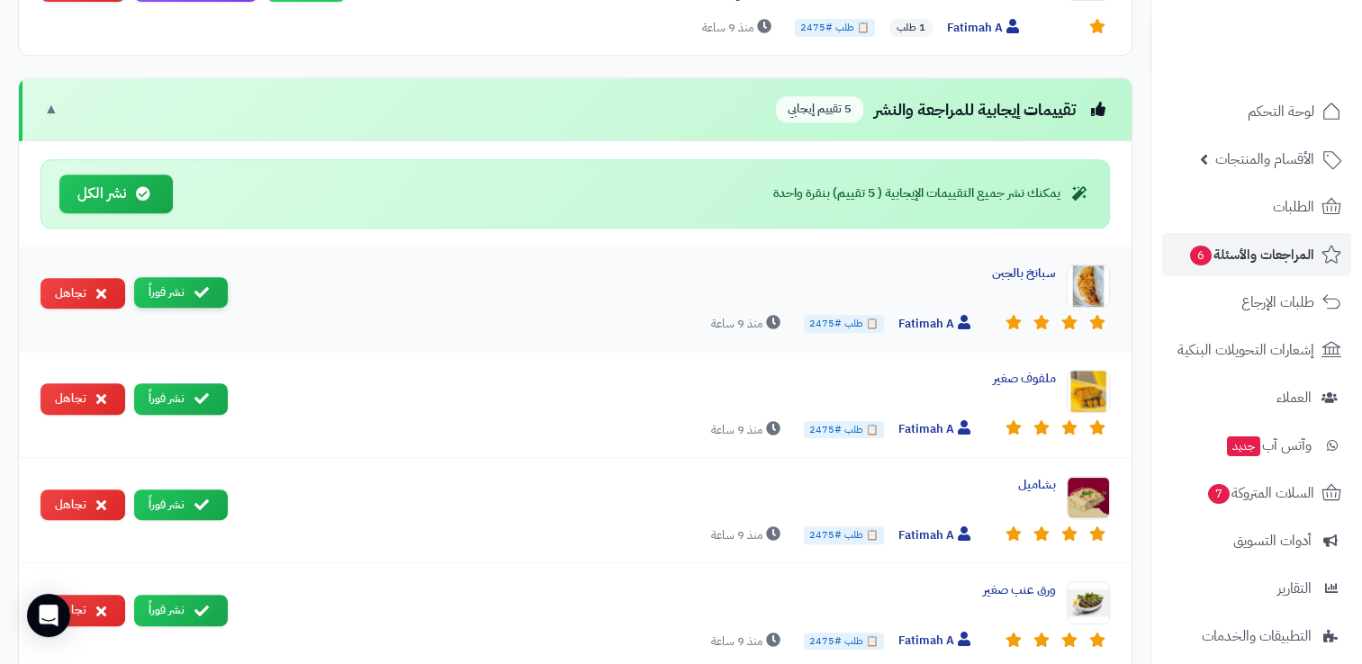
click at [204, 289] on icon at bounding box center [201, 292] width 14 height 14
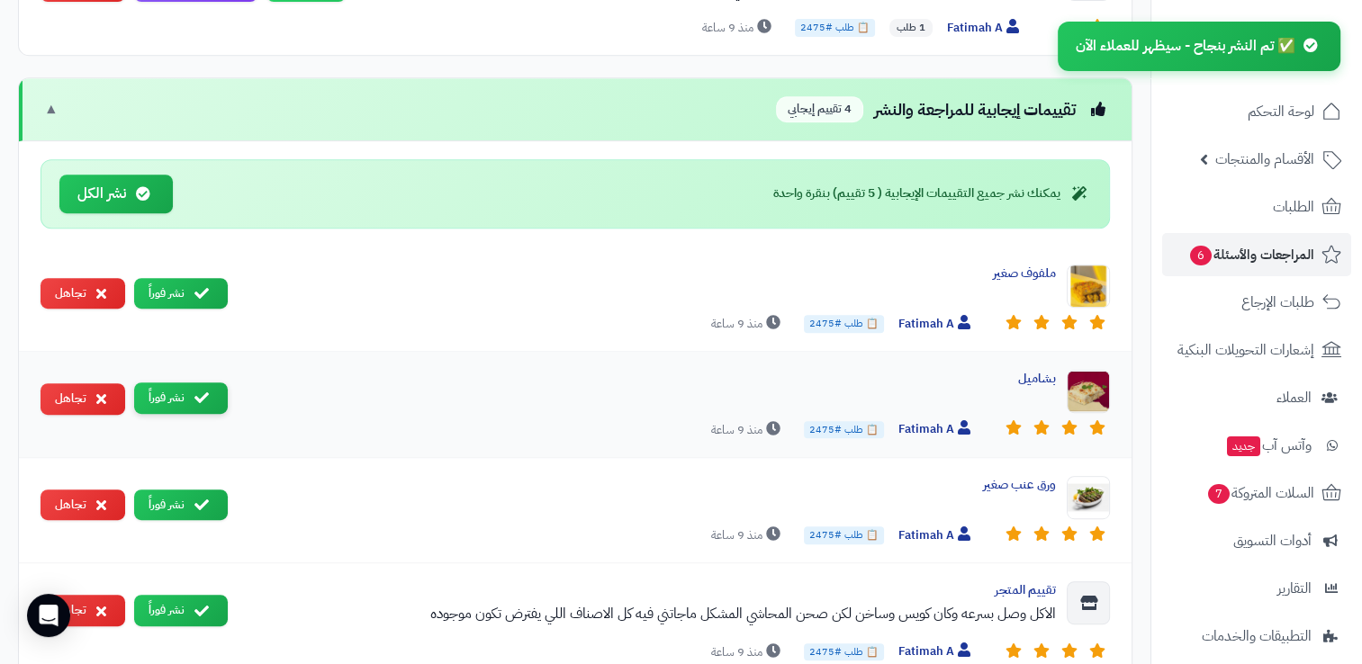
click at [184, 396] on button "نشر فوراً" at bounding box center [181, 399] width 94 height 32
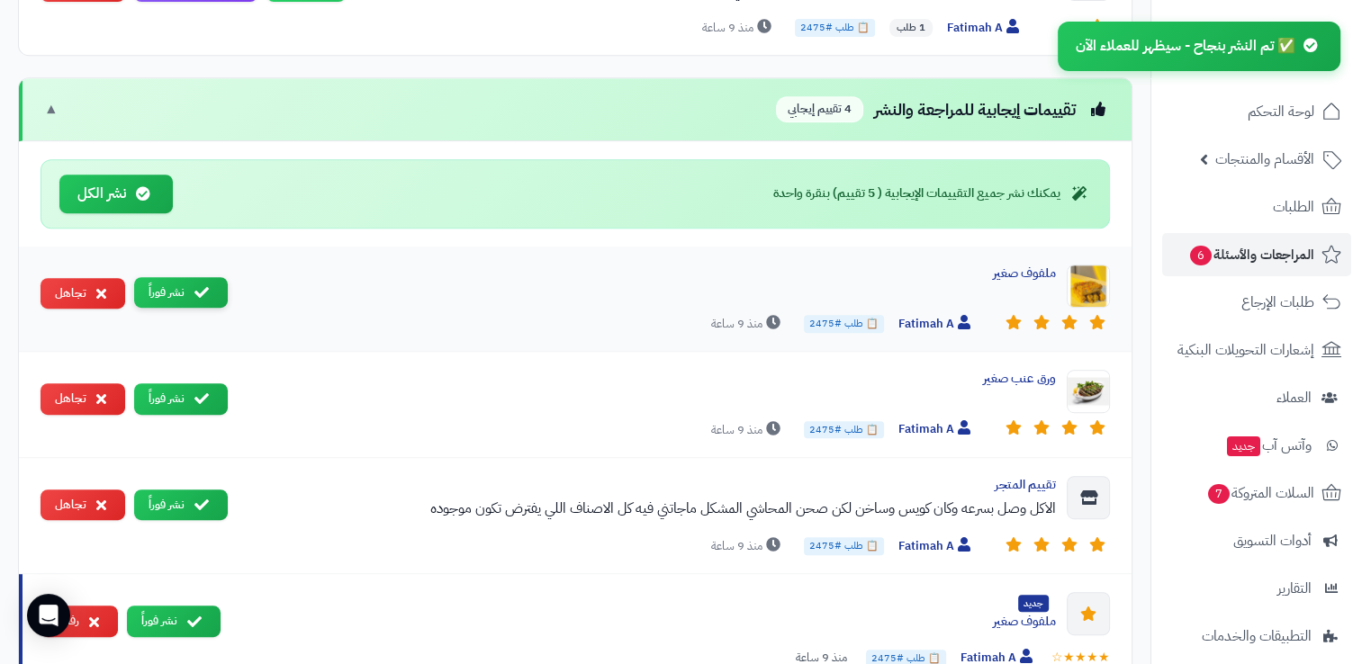
click at [201, 290] on icon at bounding box center [201, 292] width 14 height 14
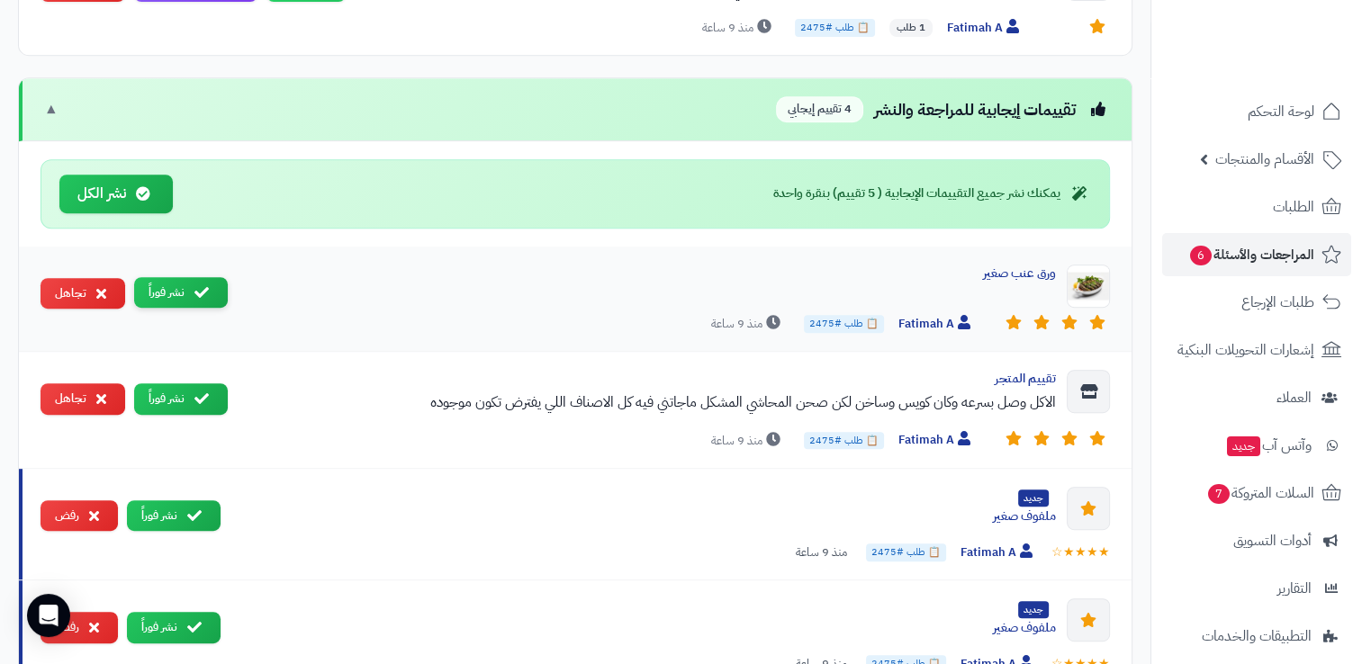
click at [194, 286] on icon at bounding box center [201, 292] width 14 height 14
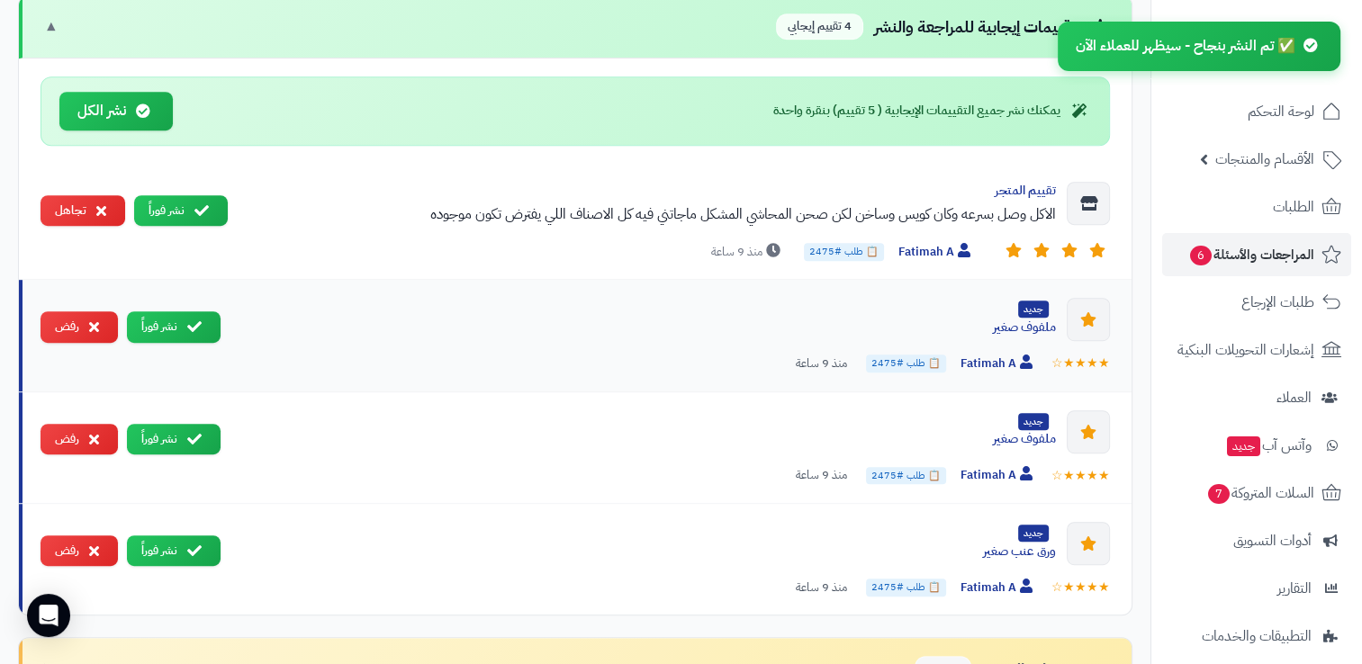
scroll to position [900, 0]
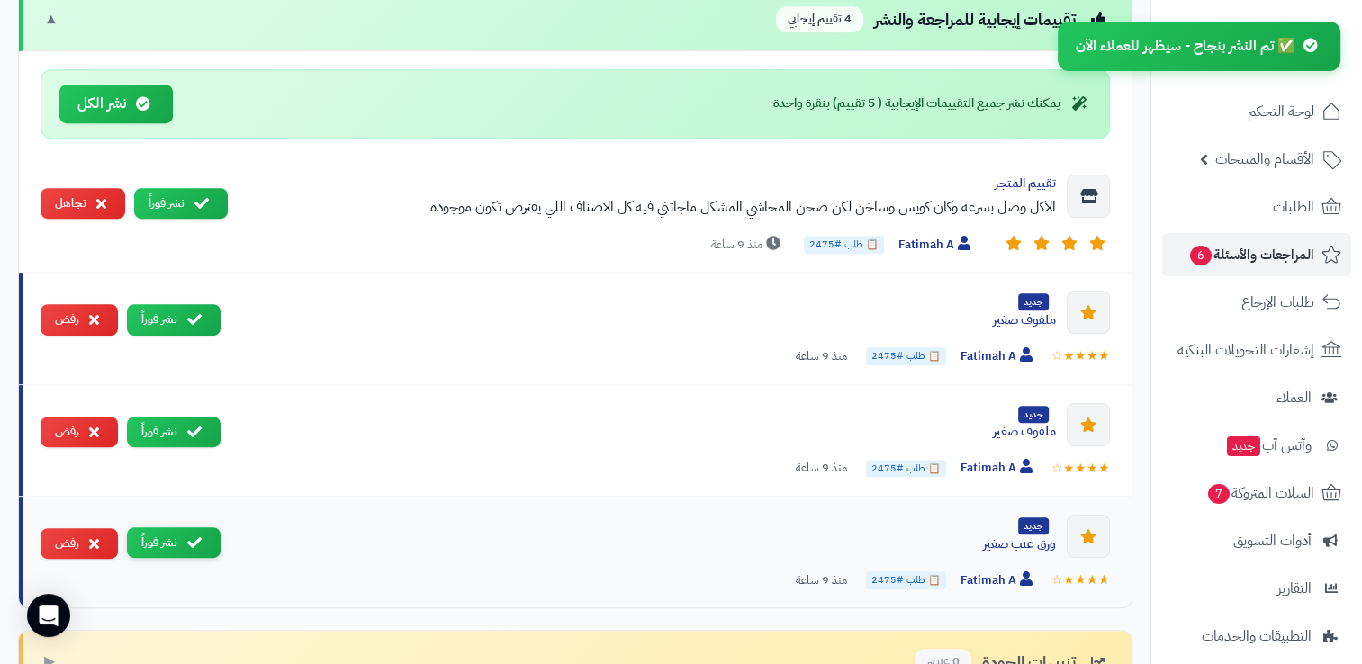
click at [207, 547] on button "نشر فوراً" at bounding box center [174, 543] width 94 height 32
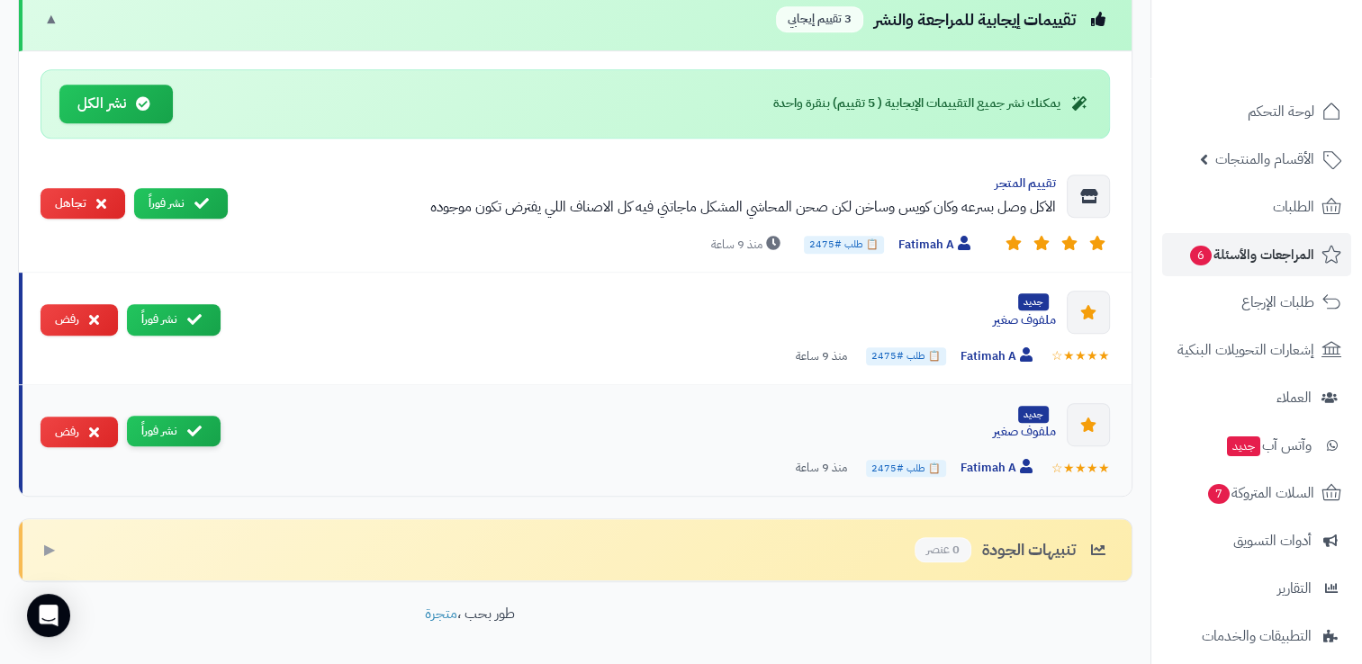
click at [186, 437] on button "نشر فوراً" at bounding box center [174, 432] width 94 height 32
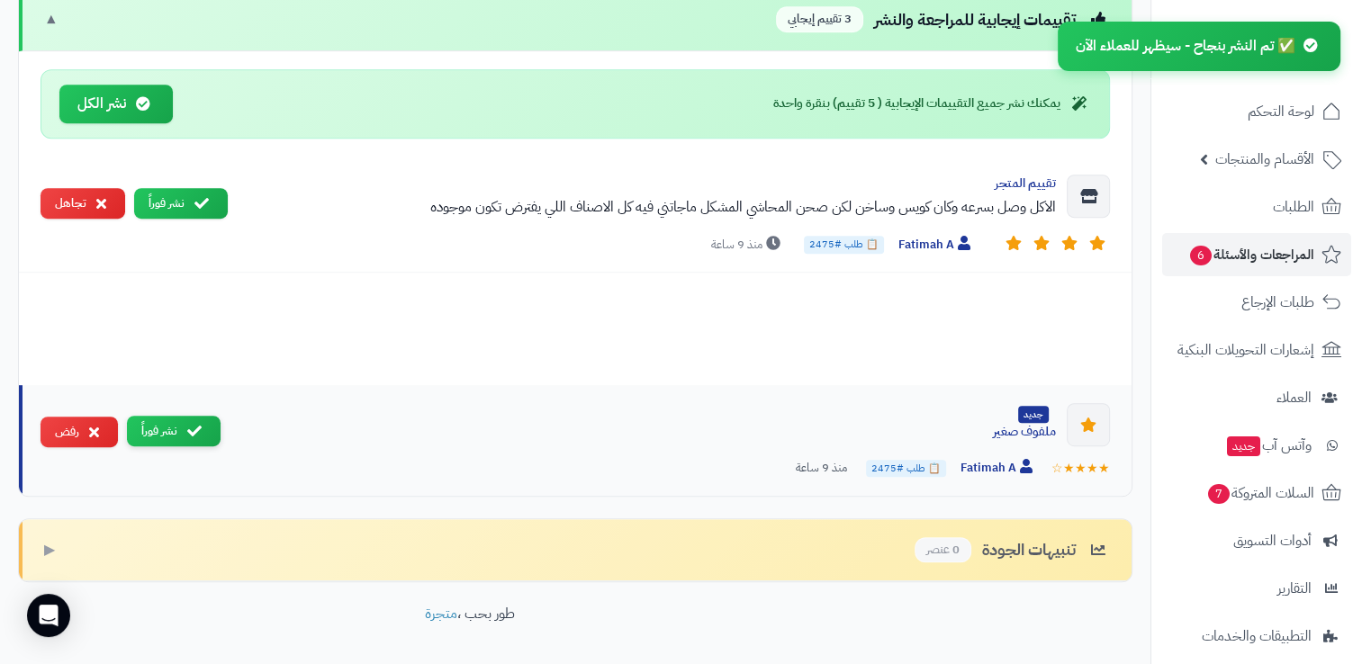
scroll to position [847, 0]
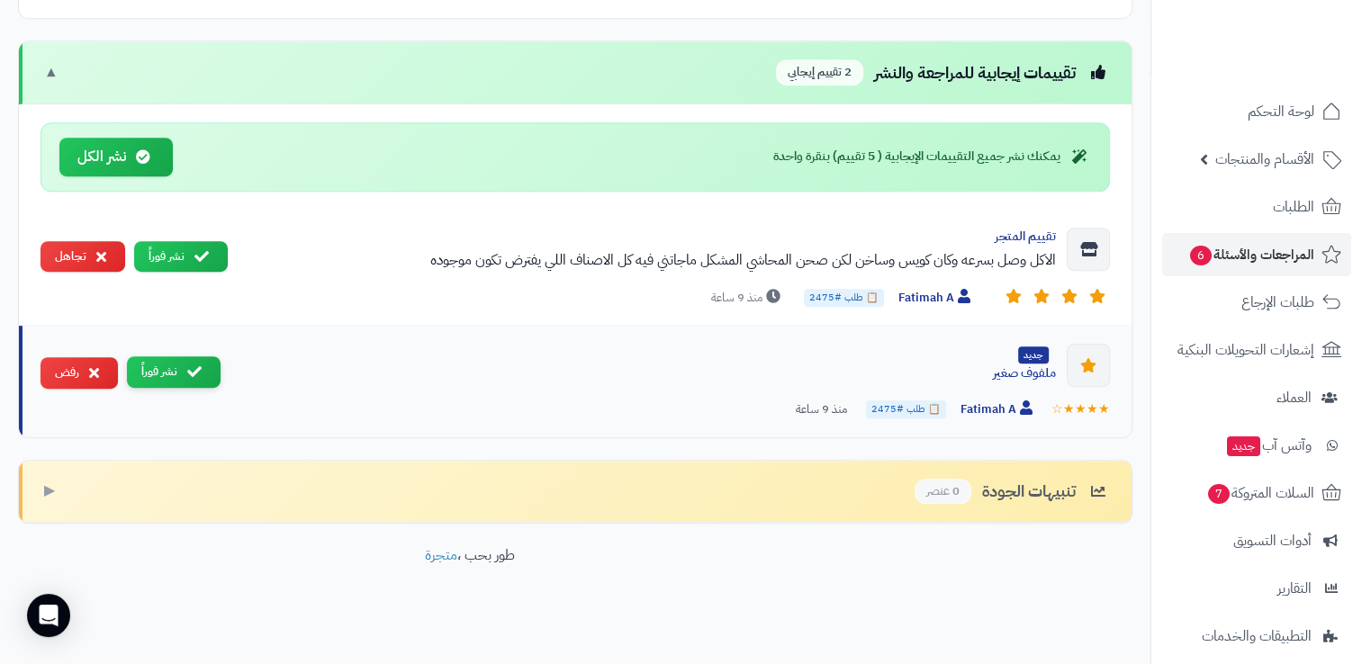
click at [203, 373] on button "نشر فوراً" at bounding box center [174, 372] width 94 height 32
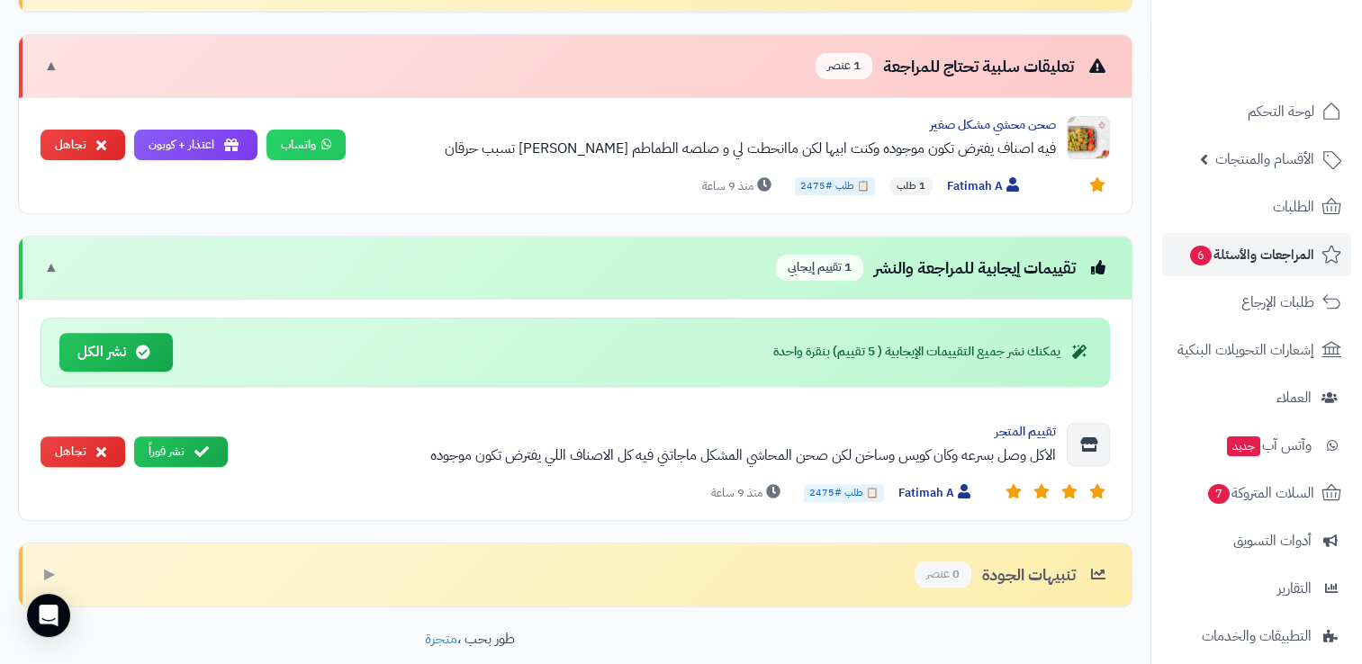
scroll to position [645, 0]
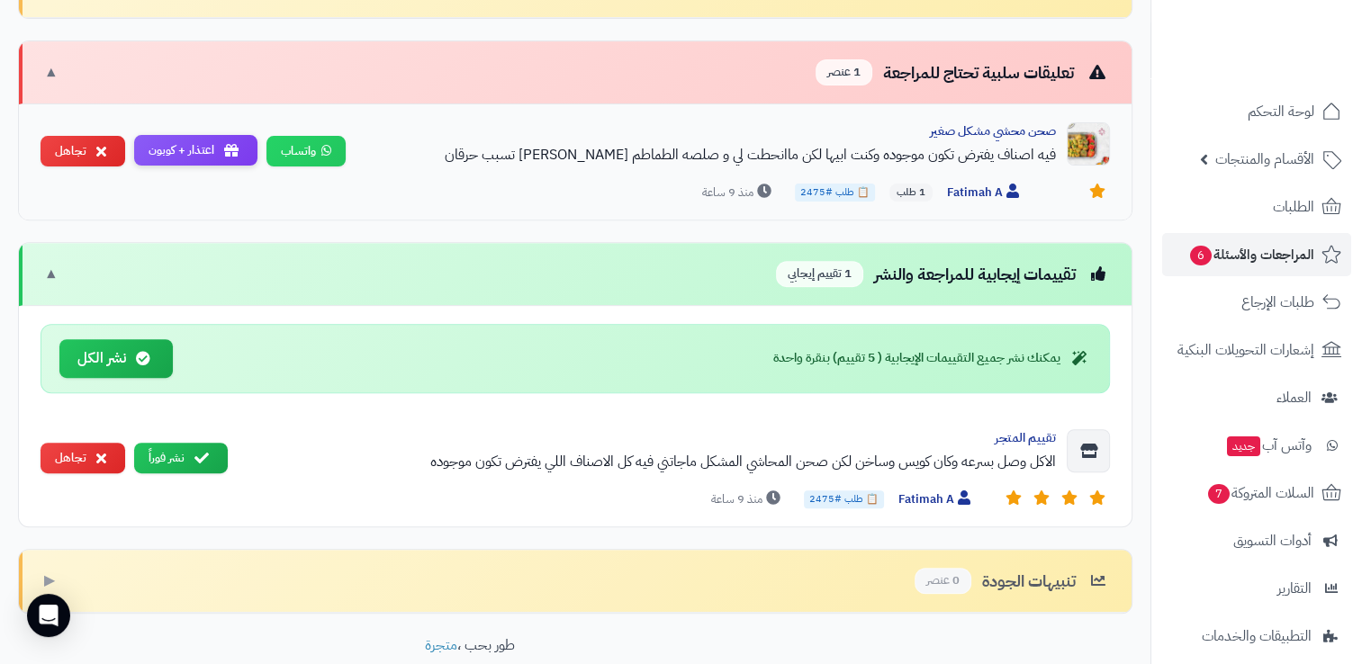
click at [187, 154] on button "اعتذار + كوبون" at bounding box center [195, 151] width 123 height 32
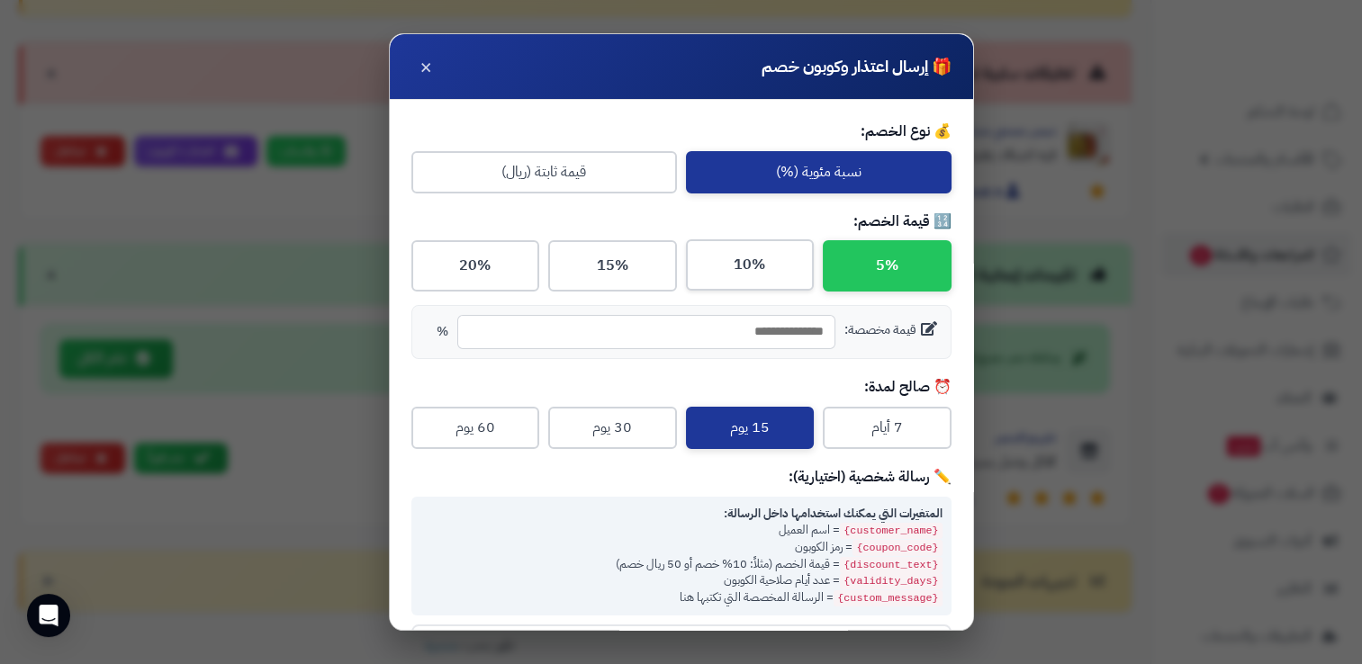
click at [760, 268] on button "10%" at bounding box center [750, 264] width 129 height 51
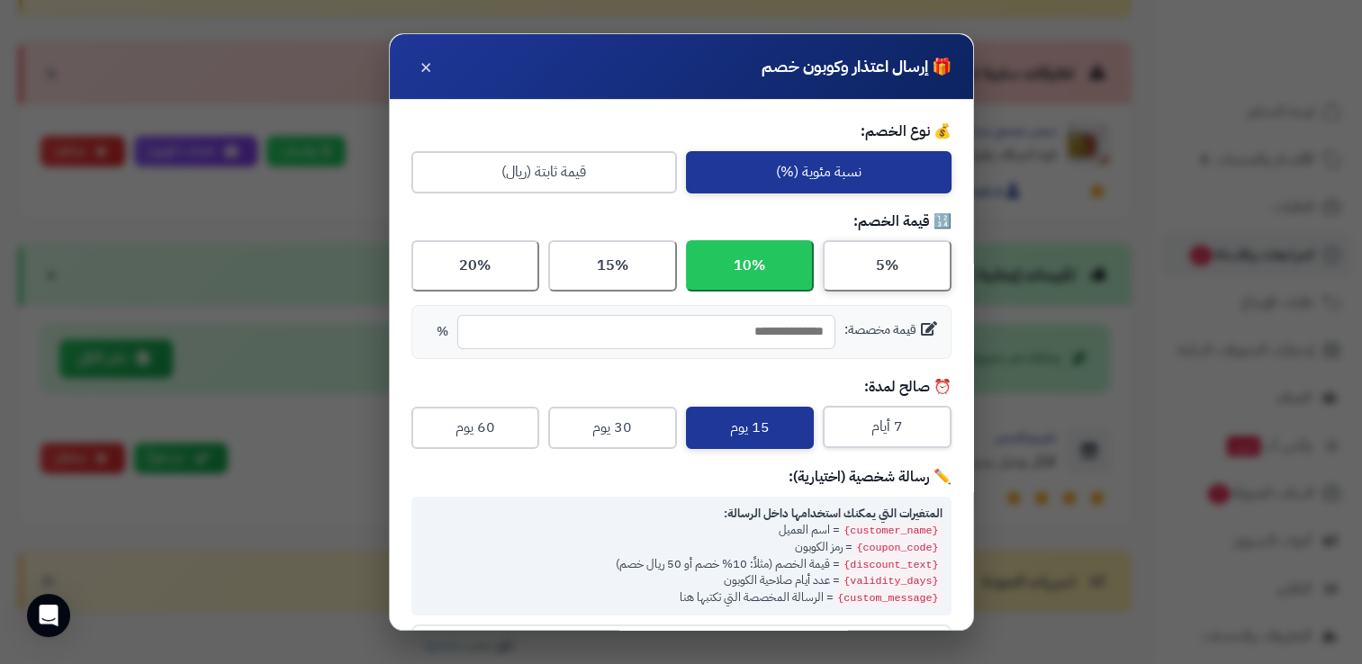
click at [886, 427] on button "7 أيام" at bounding box center [887, 427] width 129 height 42
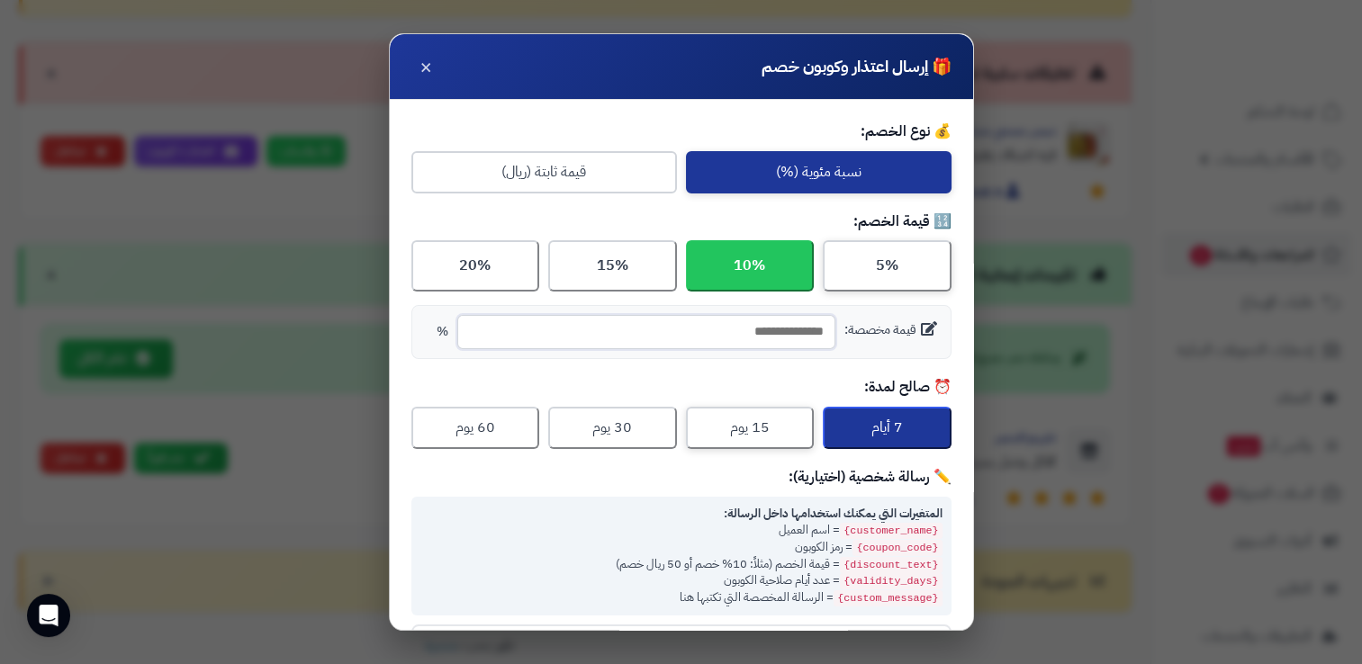
click at [770, 338] on input "number" at bounding box center [646, 332] width 378 height 34
click at [922, 329] on icon at bounding box center [929, 328] width 16 height 14
click at [785, 333] on input "number" at bounding box center [646, 332] width 378 height 34
type input "**"
click at [751, 265] on button "10%" at bounding box center [750, 264] width 129 height 51
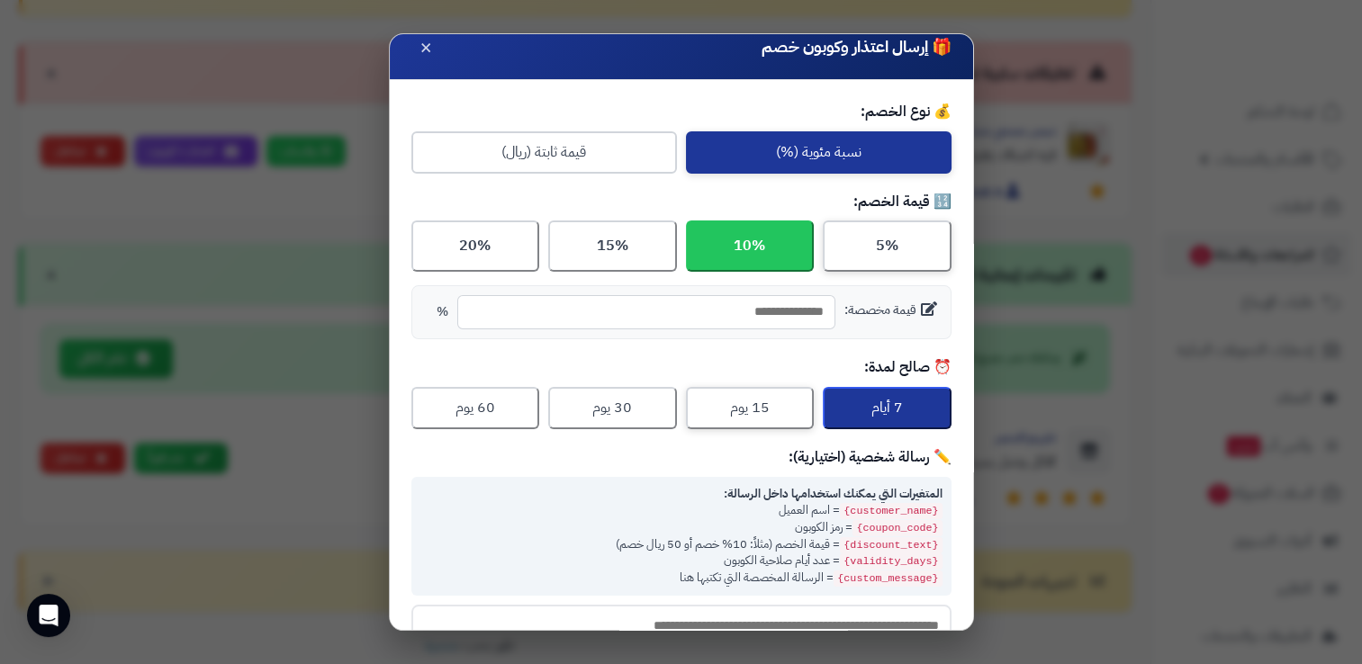
scroll to position [0, 0]
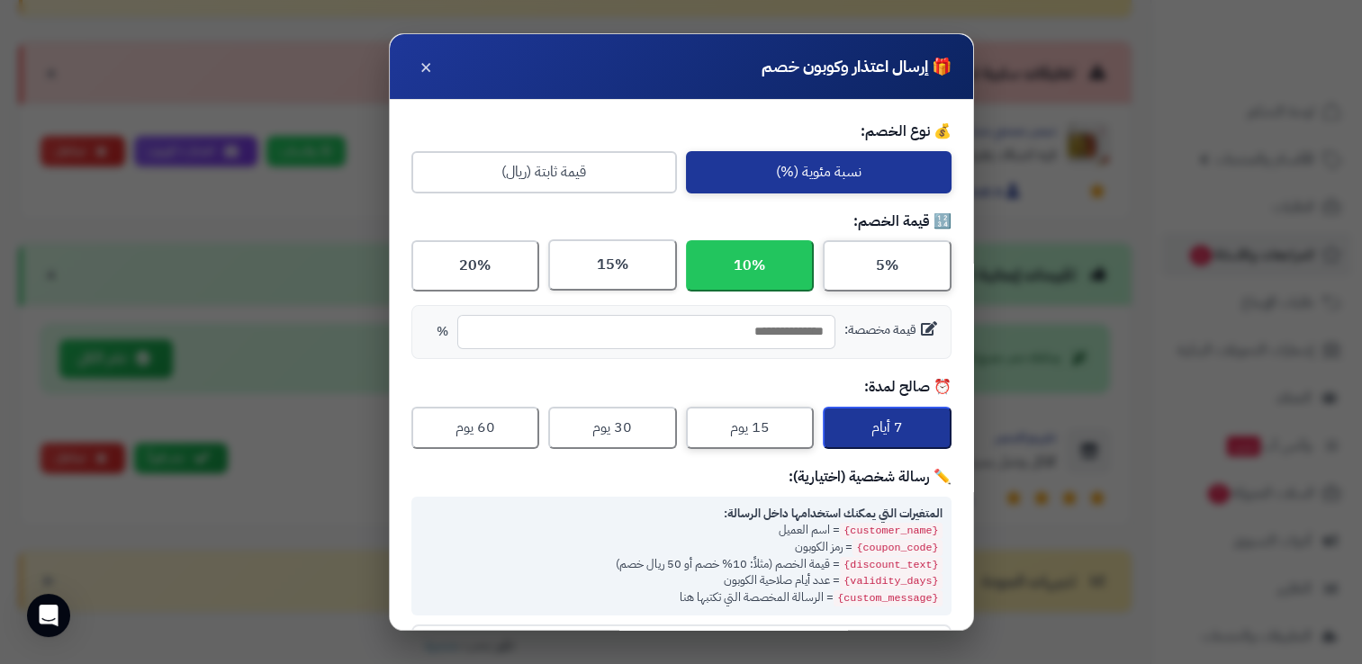
click at [664, 272] on button "15%" at bounding box center [612, 264] width 129 height 51
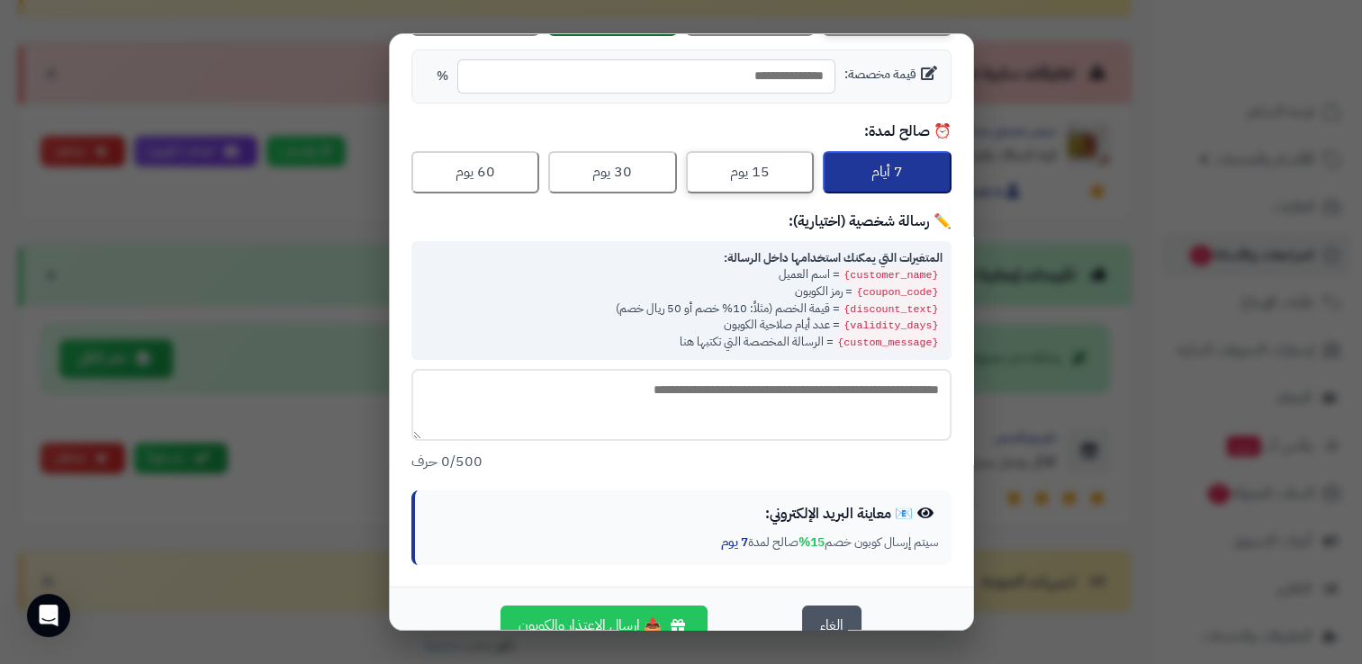
scroll to position [286, 0]
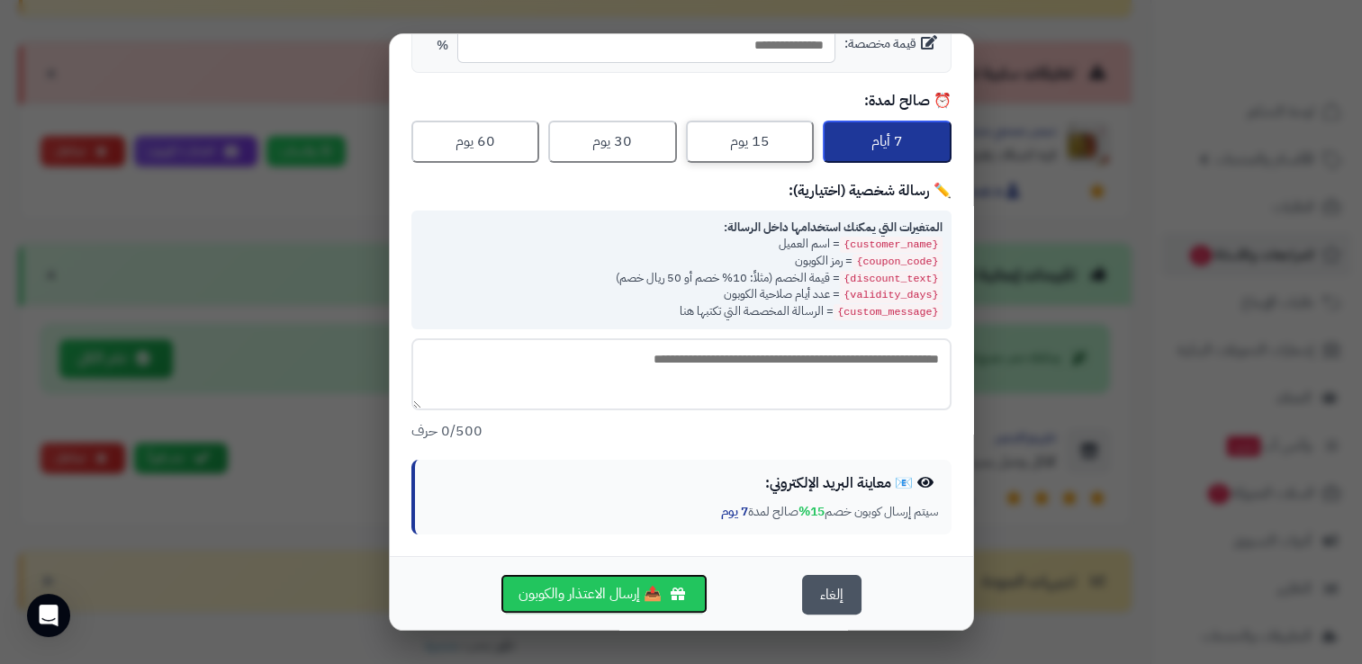
click at [615, 599] on button "📤 إرسال الاعتذار والكوبون" at bounding box center [603, 594] width 207 height 40
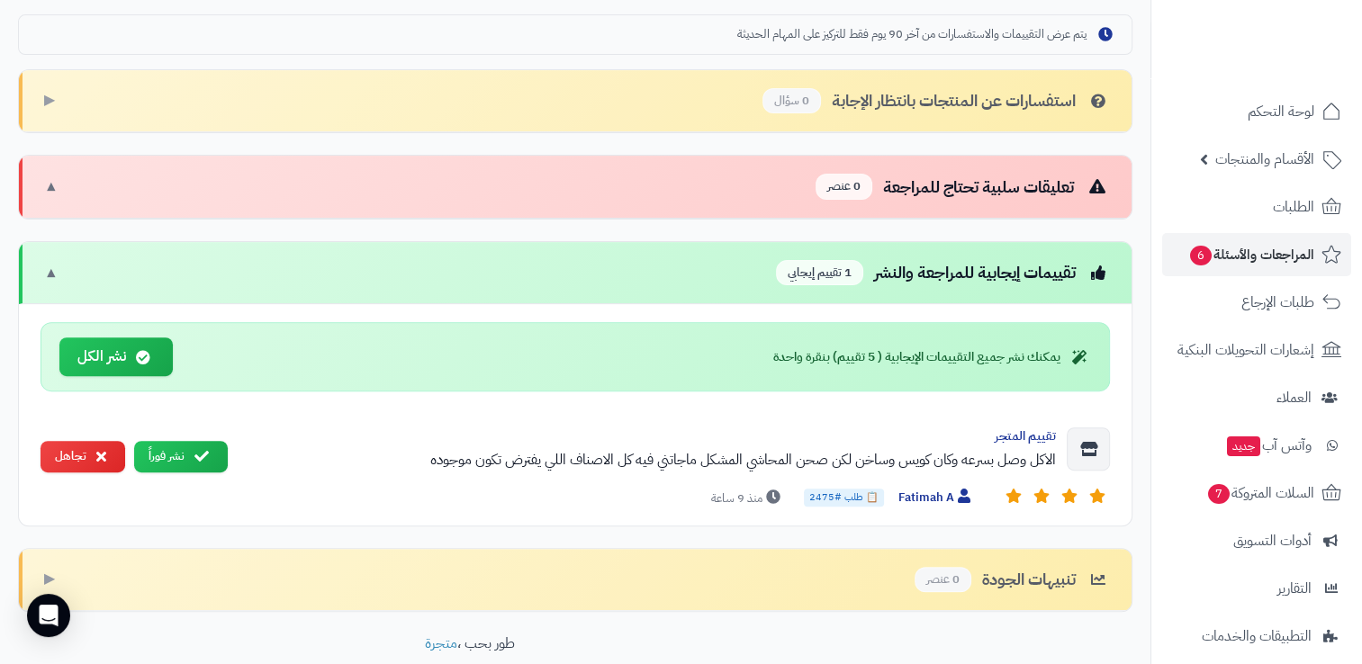
scroll to position [530, 0]
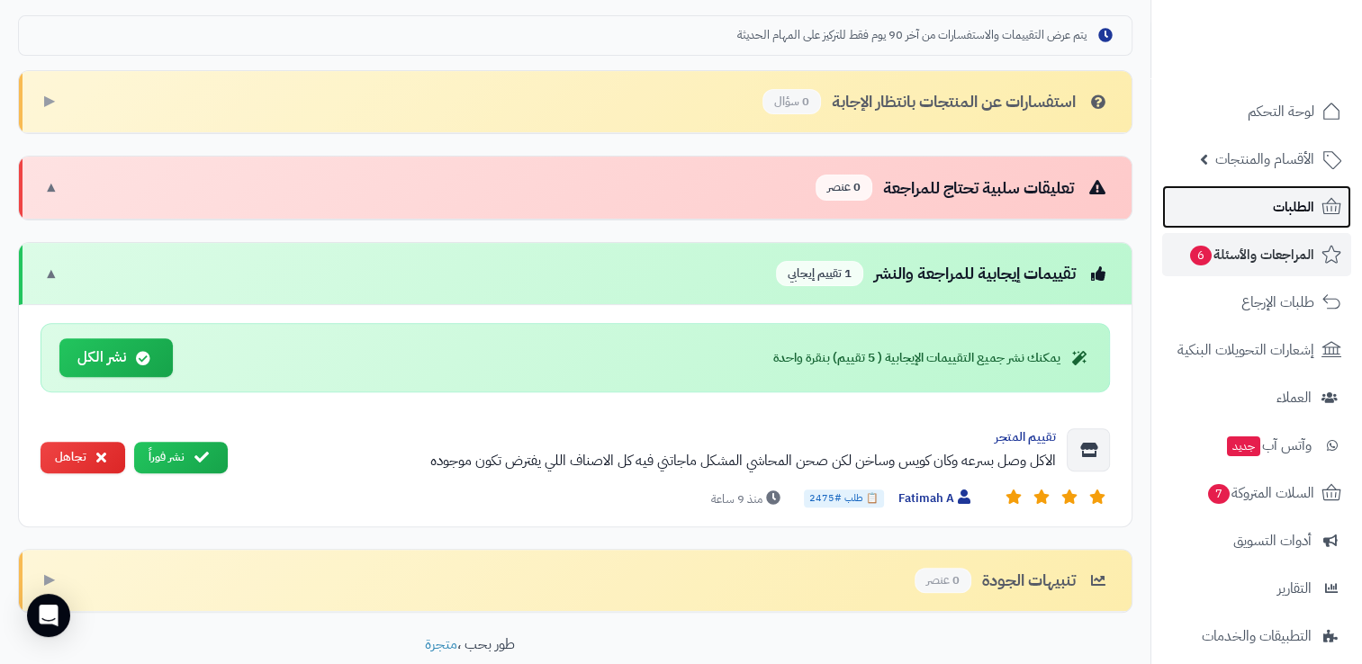
click at [1282, 218] on span "الطلبات" at bounding box center [1293, 206] width 41 height 25
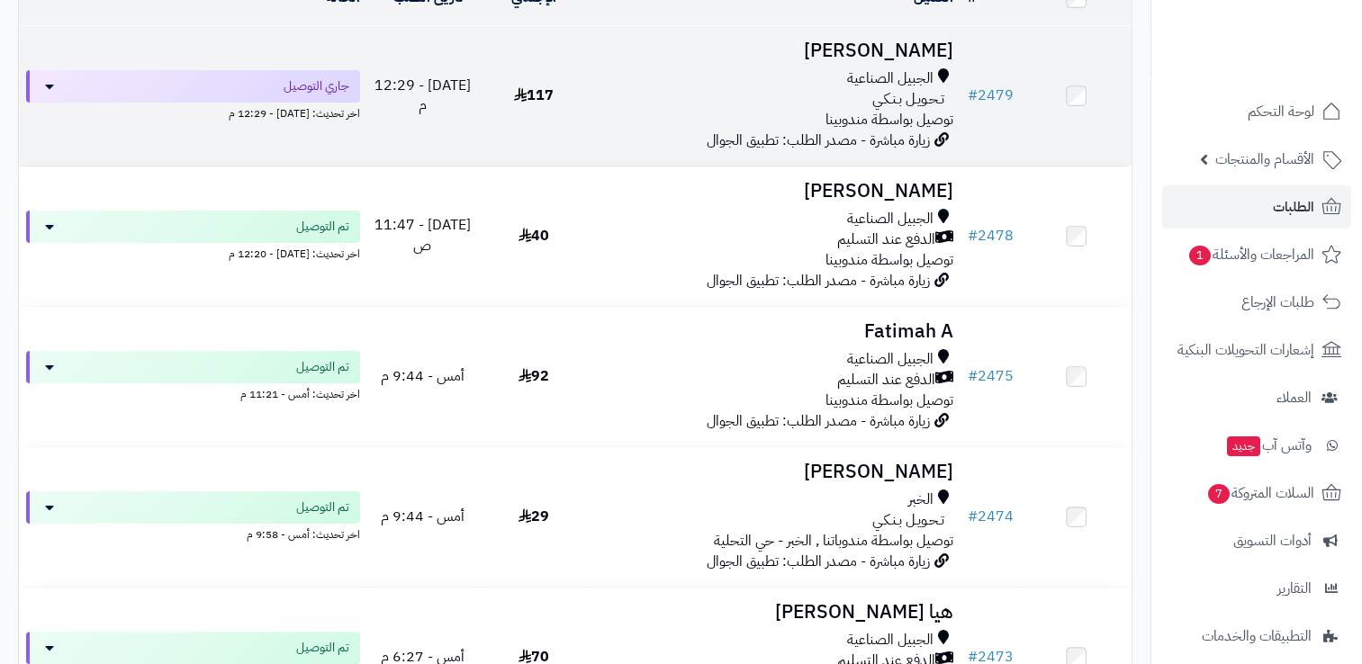
scroll to position [270, 0]
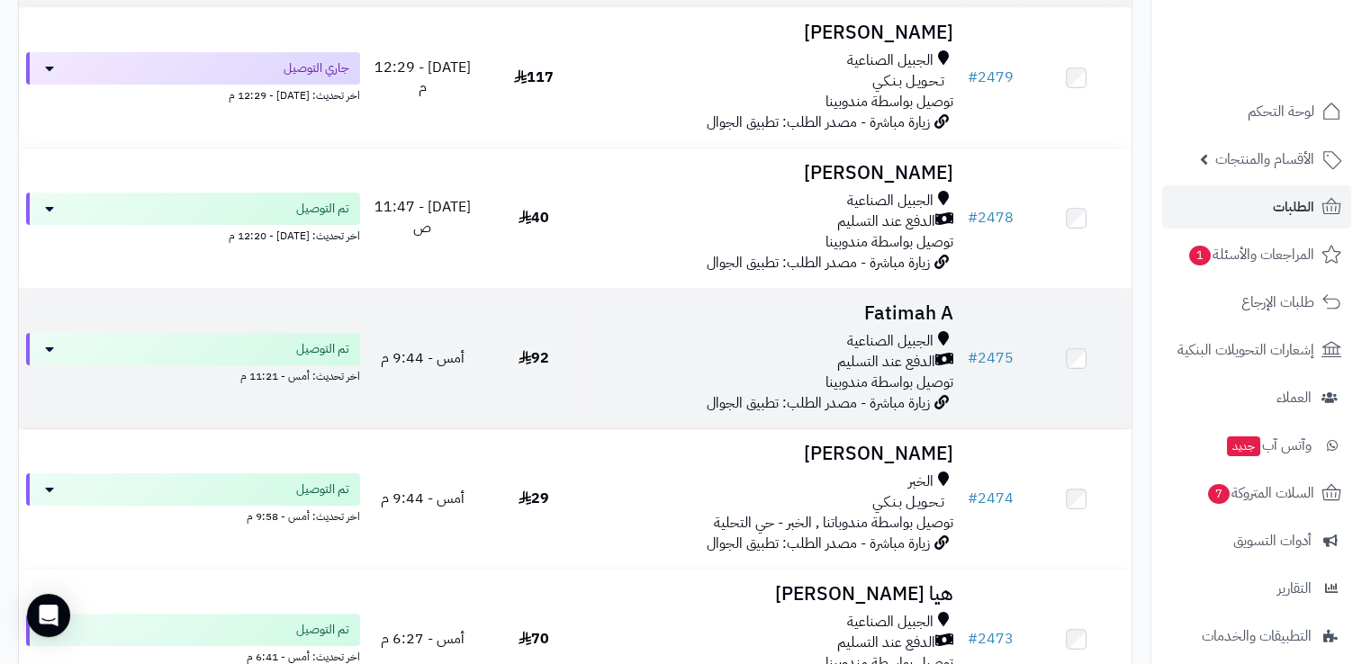
click at [689, 315] on h3 "Fatimah A" at bounding box center [775, 313] width 356 height 21
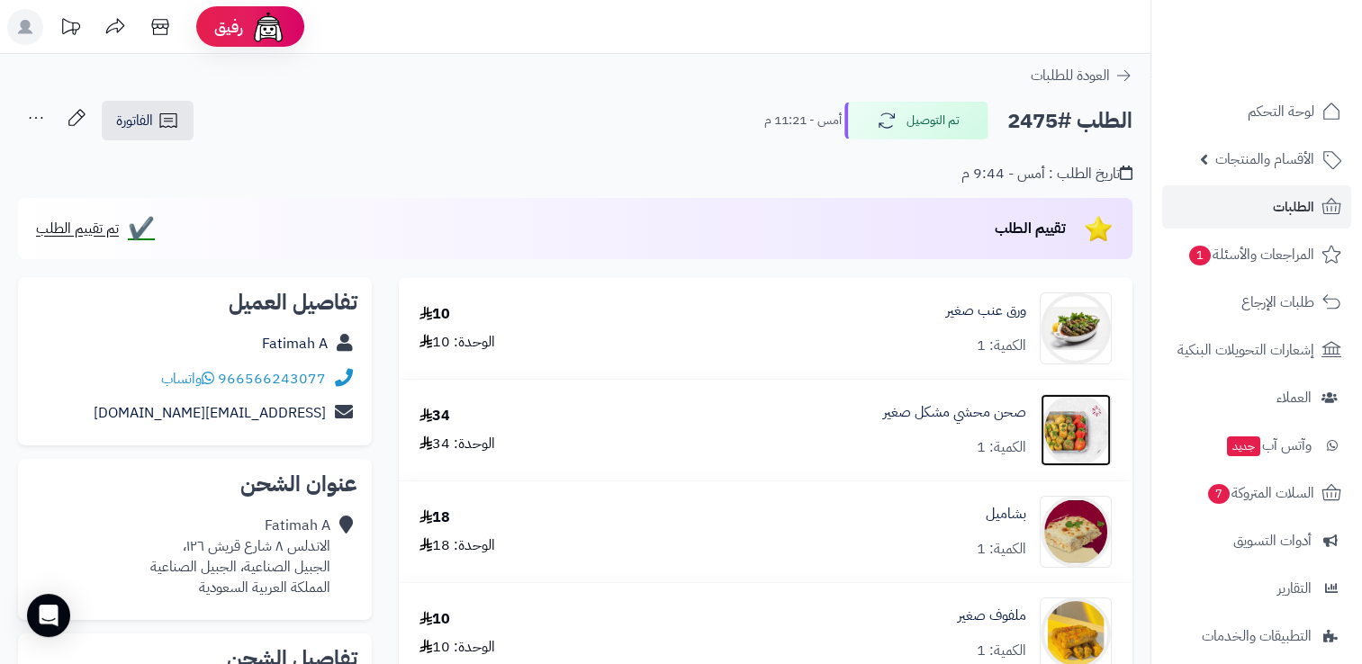
click at [1076, 437] on img at bounding box center [1075, 430] width 70 height 72
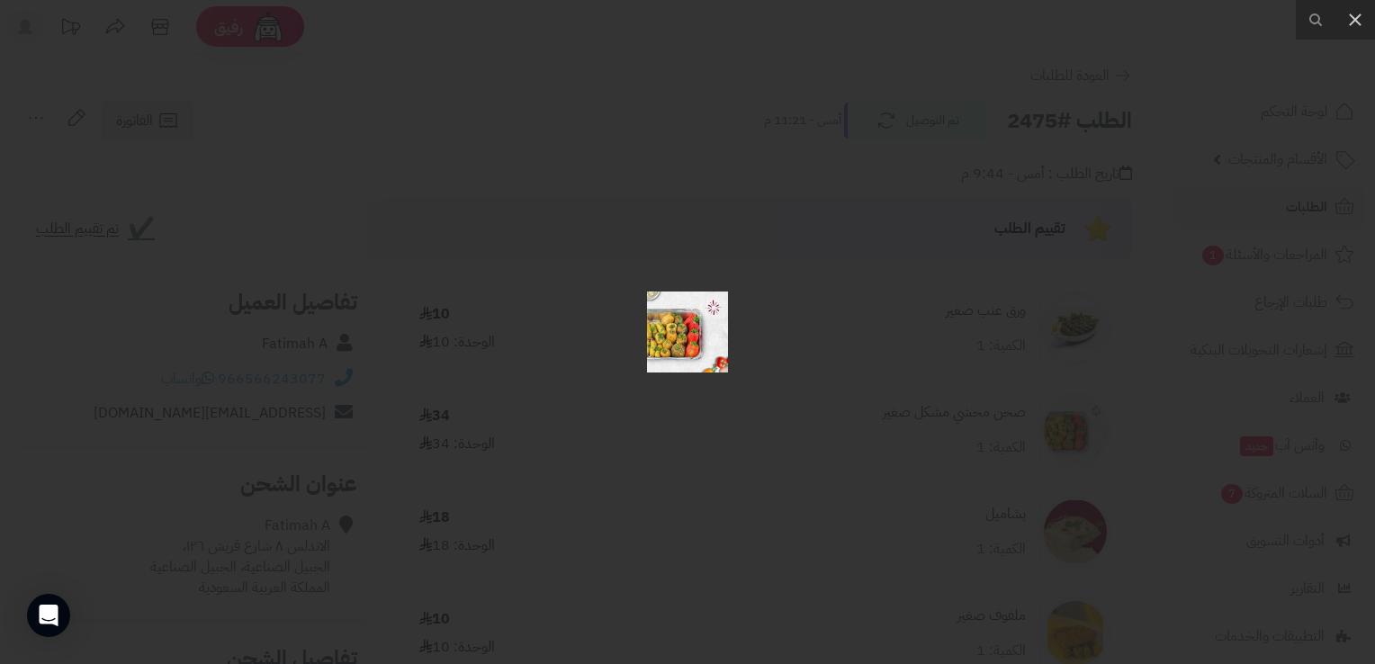
click at [756, 427] on div at bounding box center [687, 332] width 1375 height 664
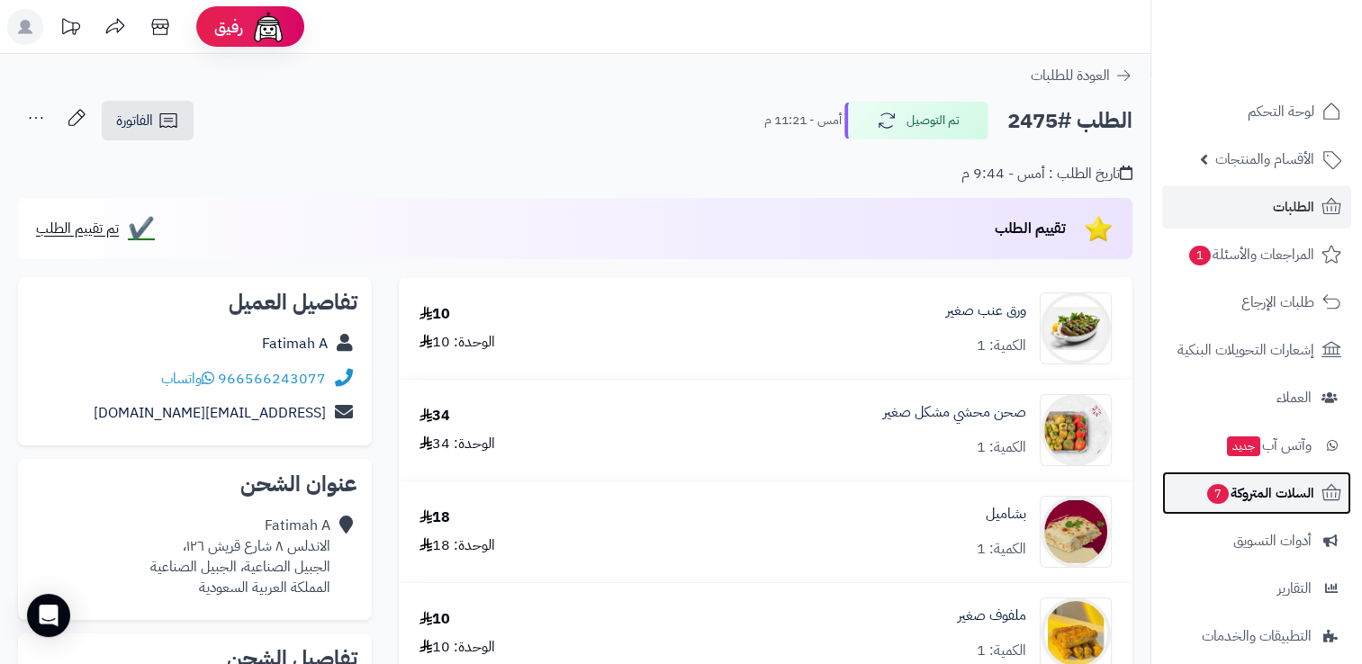
click at [1234, 491] on span "السلات المتروكة 7" at bounding box center [1259, 493] width 109 height 25
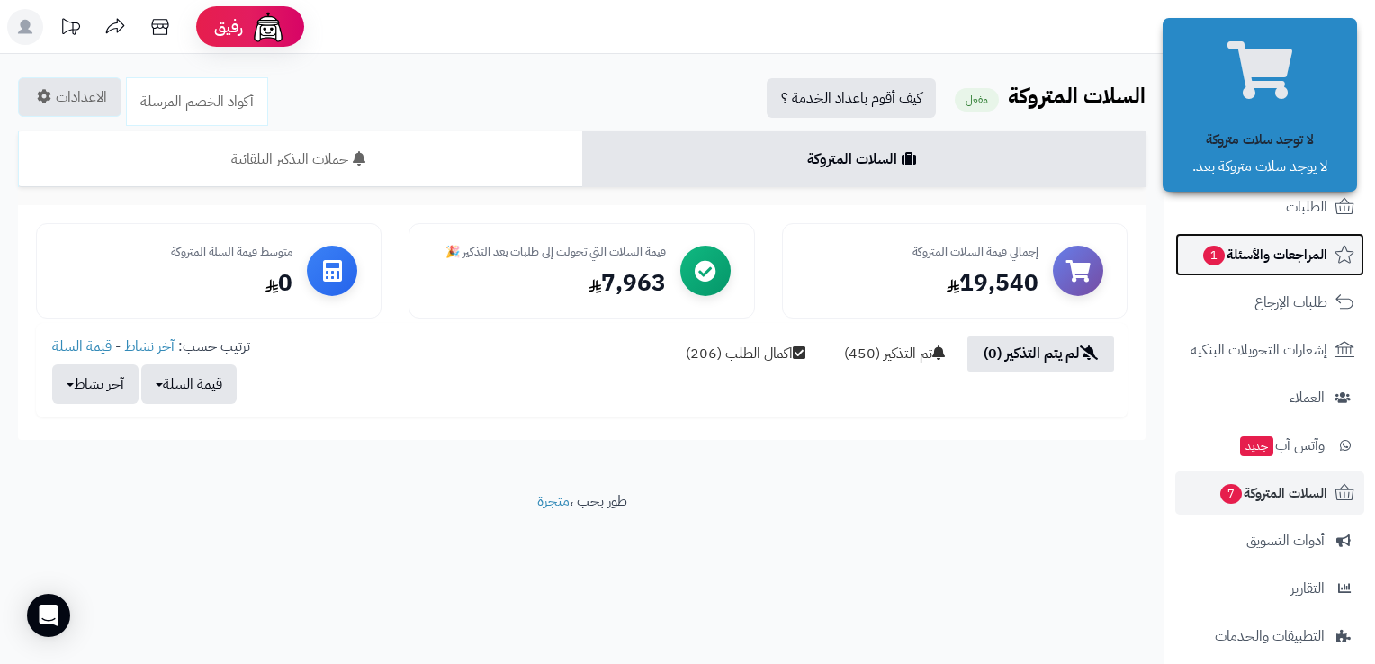
click at [1255, 261] on span "المراجعات والأسئلة 1" at bounding box center [1265, 254] width 126 height 25
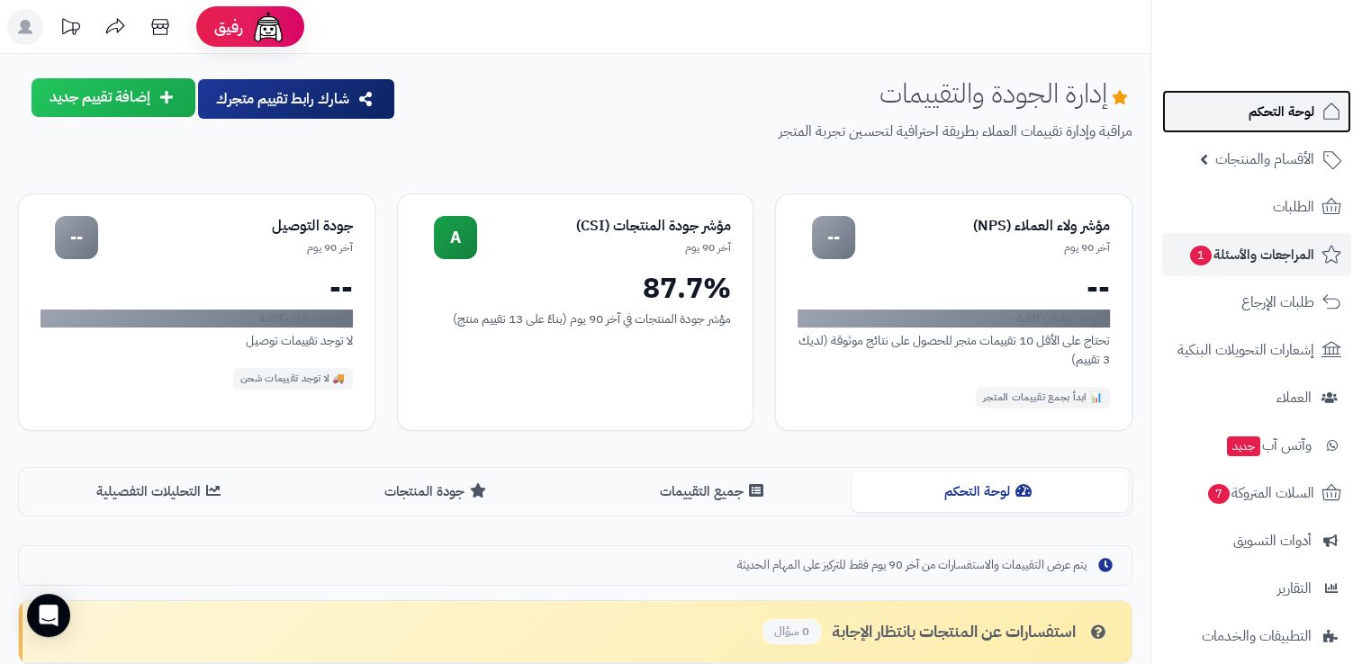
click at [1296, 113] on span "لوحة التحكم" at bounding box center [1281, 111] width 66 height 25
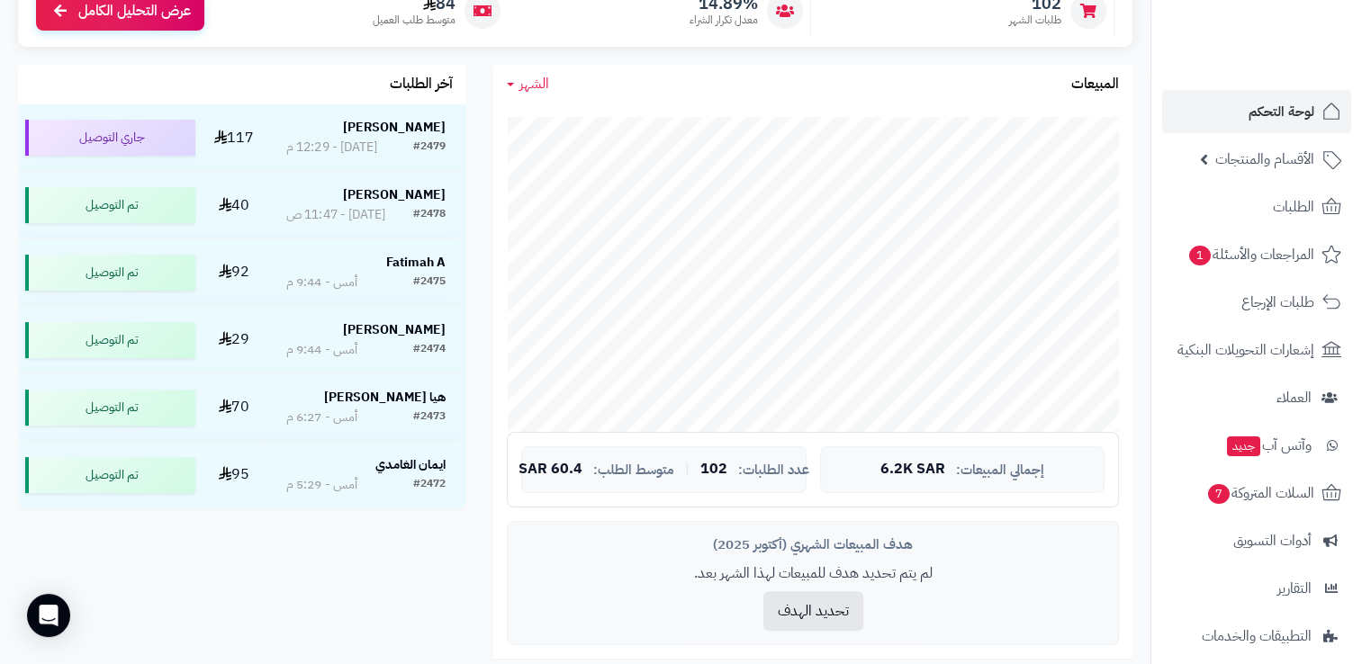
scroll to position [270, 0]
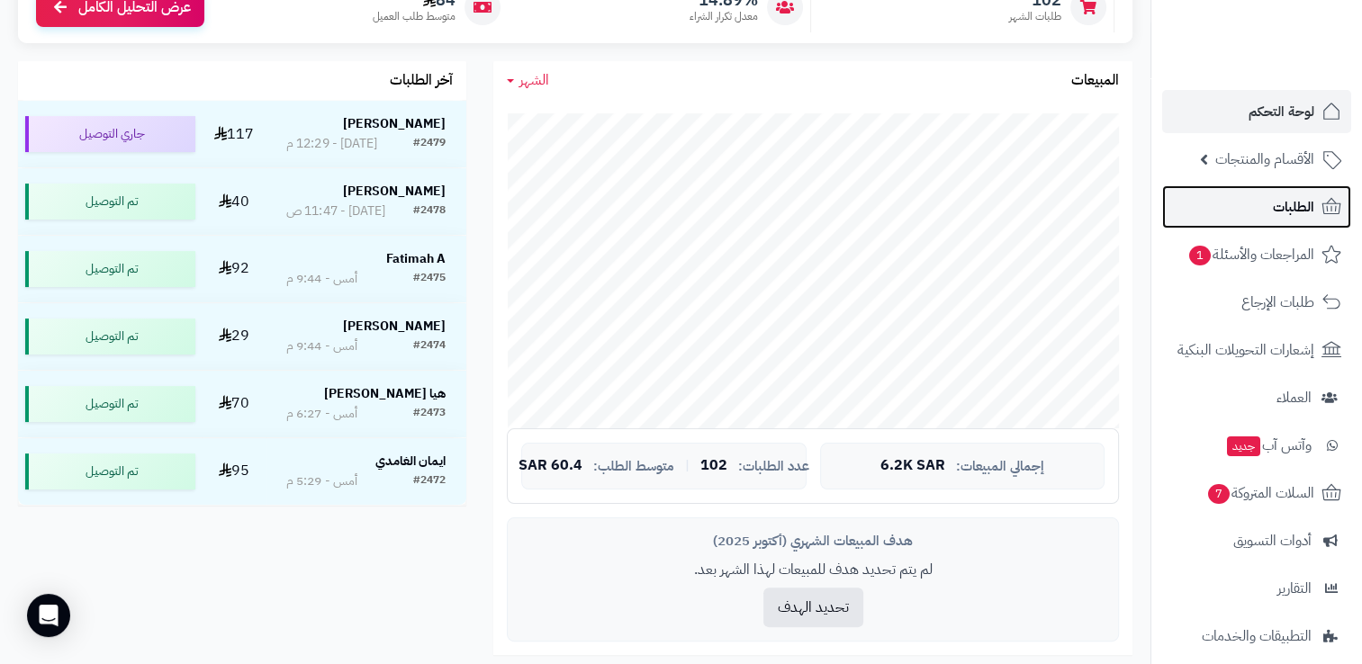
click at [1264, 214] on link "الطلبات" at bounding box center [1256, 206] width 189 height 43
